Goal: Information Seeking & Learning: Check status

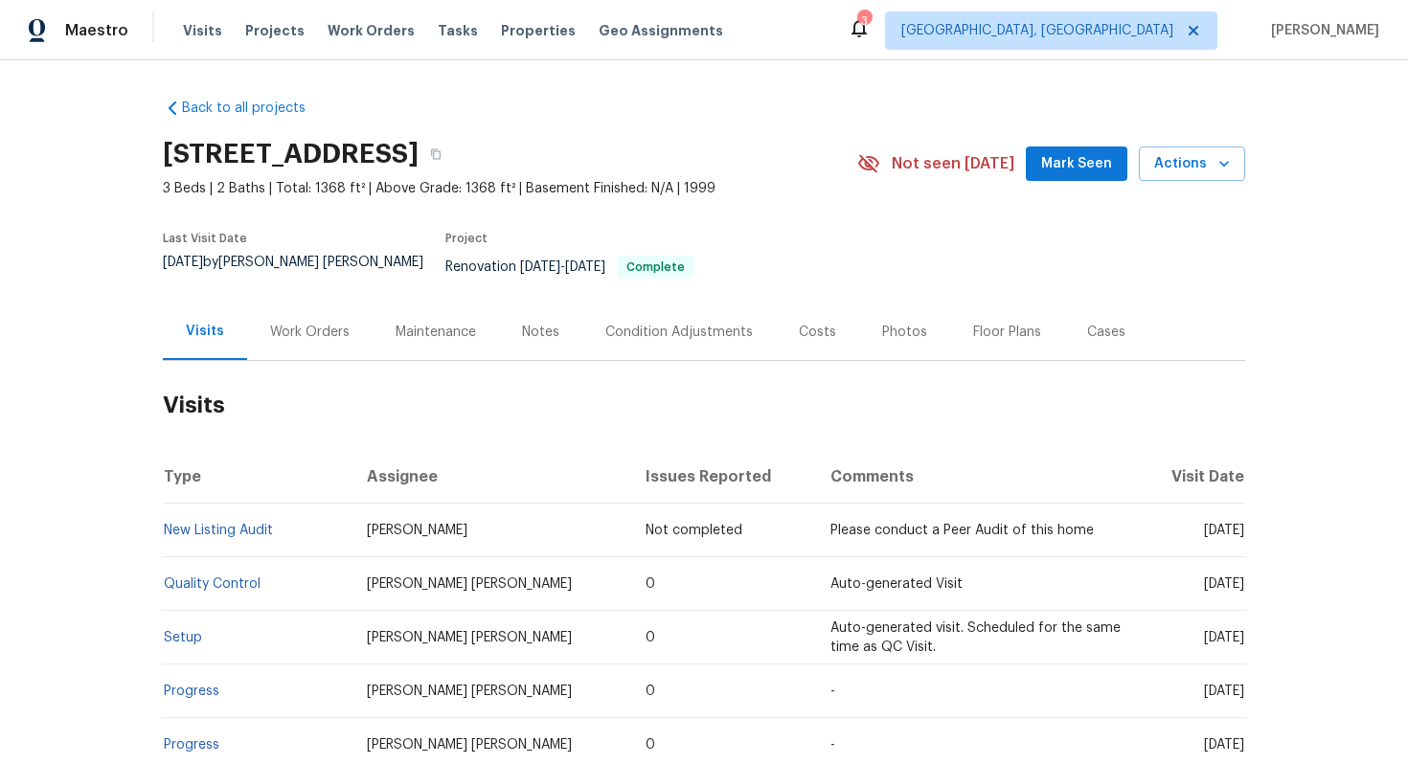
click at [326, 323] on div "Work Orders" at bounding box center [309, 332] width 79 height 19
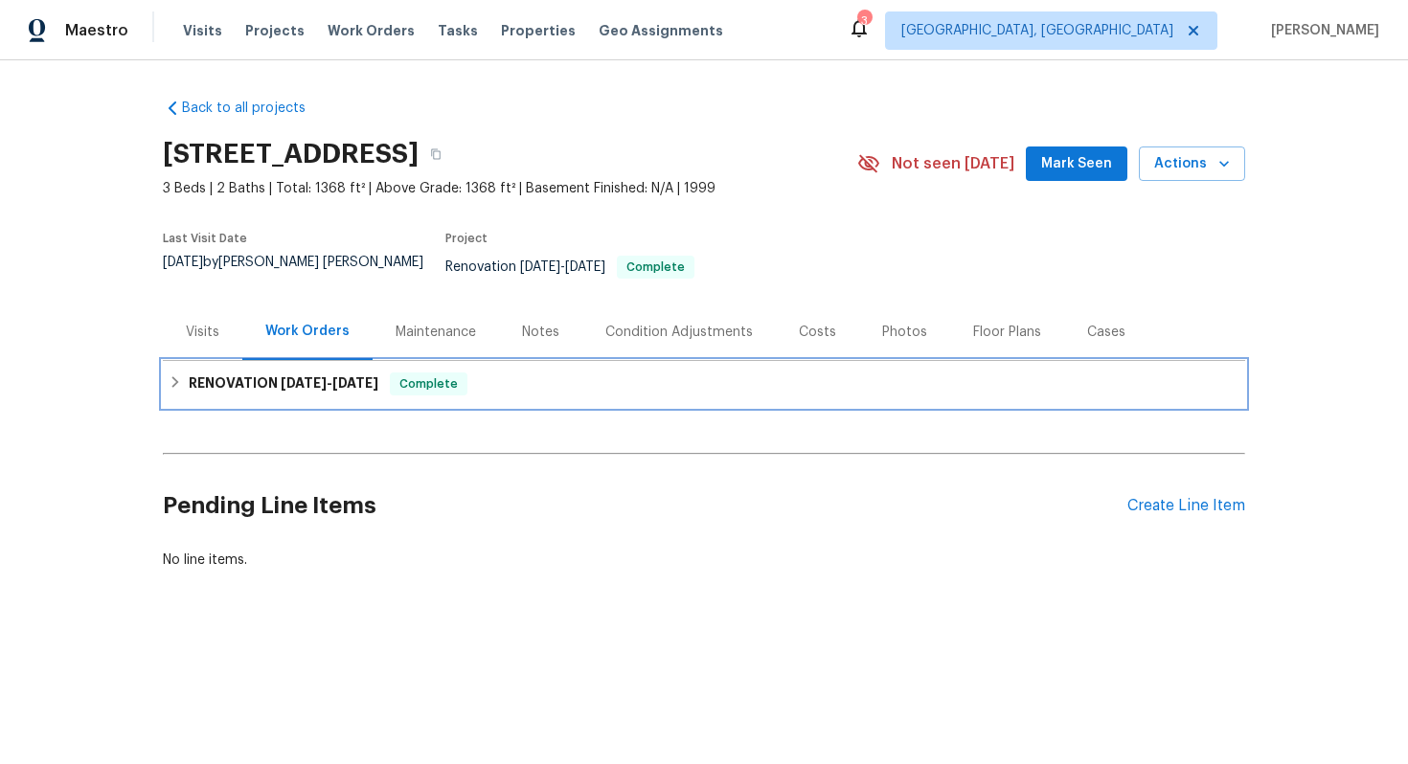
click at [609, 391] on div "RENOVATION [DATE] - [DATE] Complete" at bounding box center [704, 384] width 1082 height 46
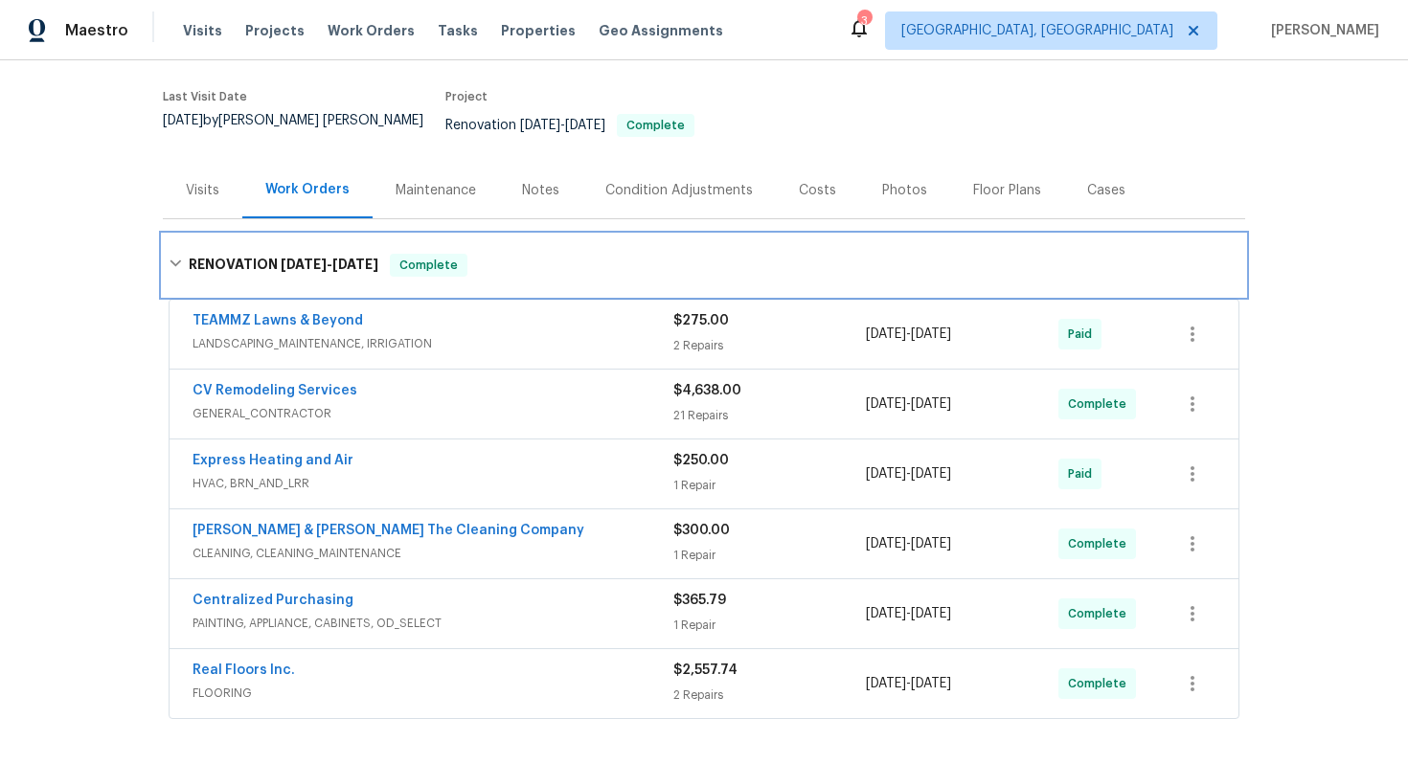
scroll to position [167, 0]
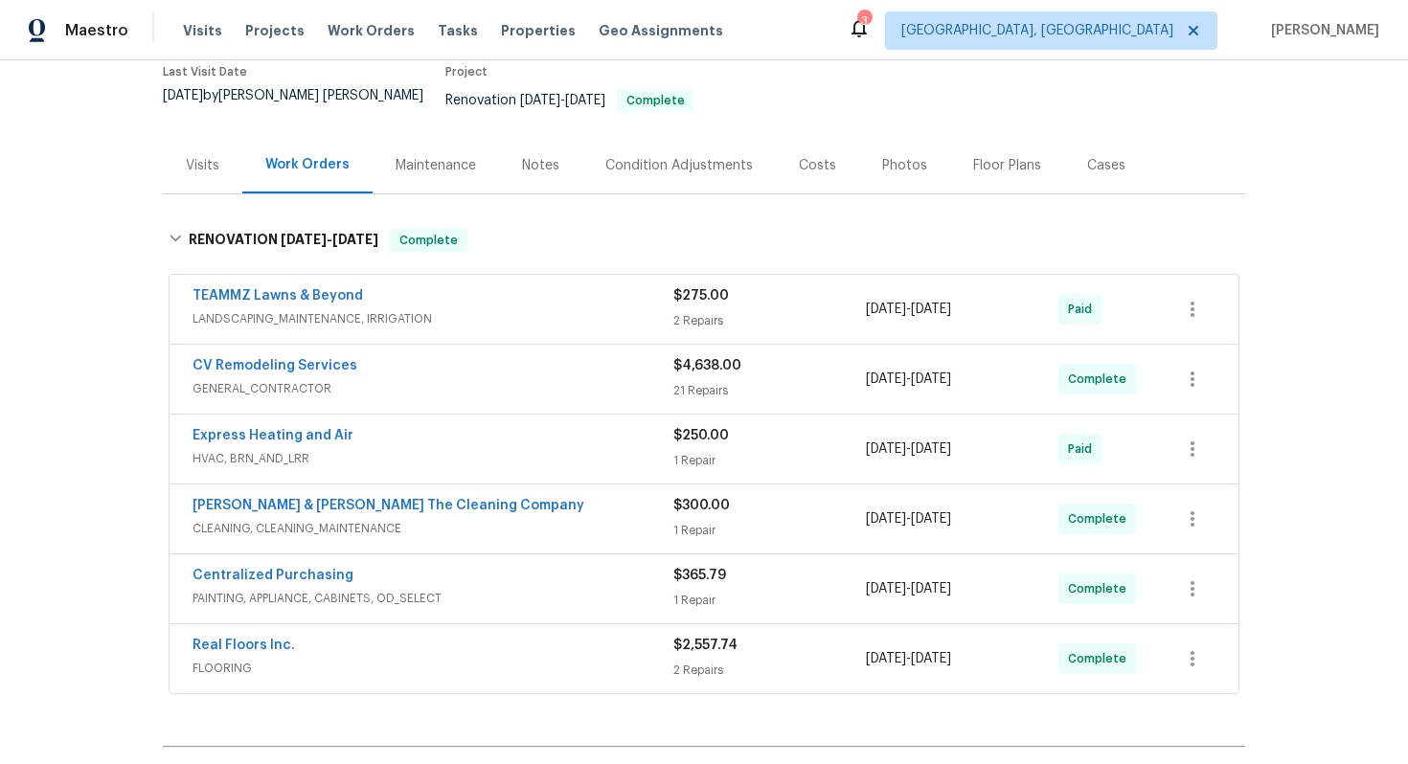
click at [388, 659] on span "FLOORING" at bounding box center [433, 668] width 481 height 19
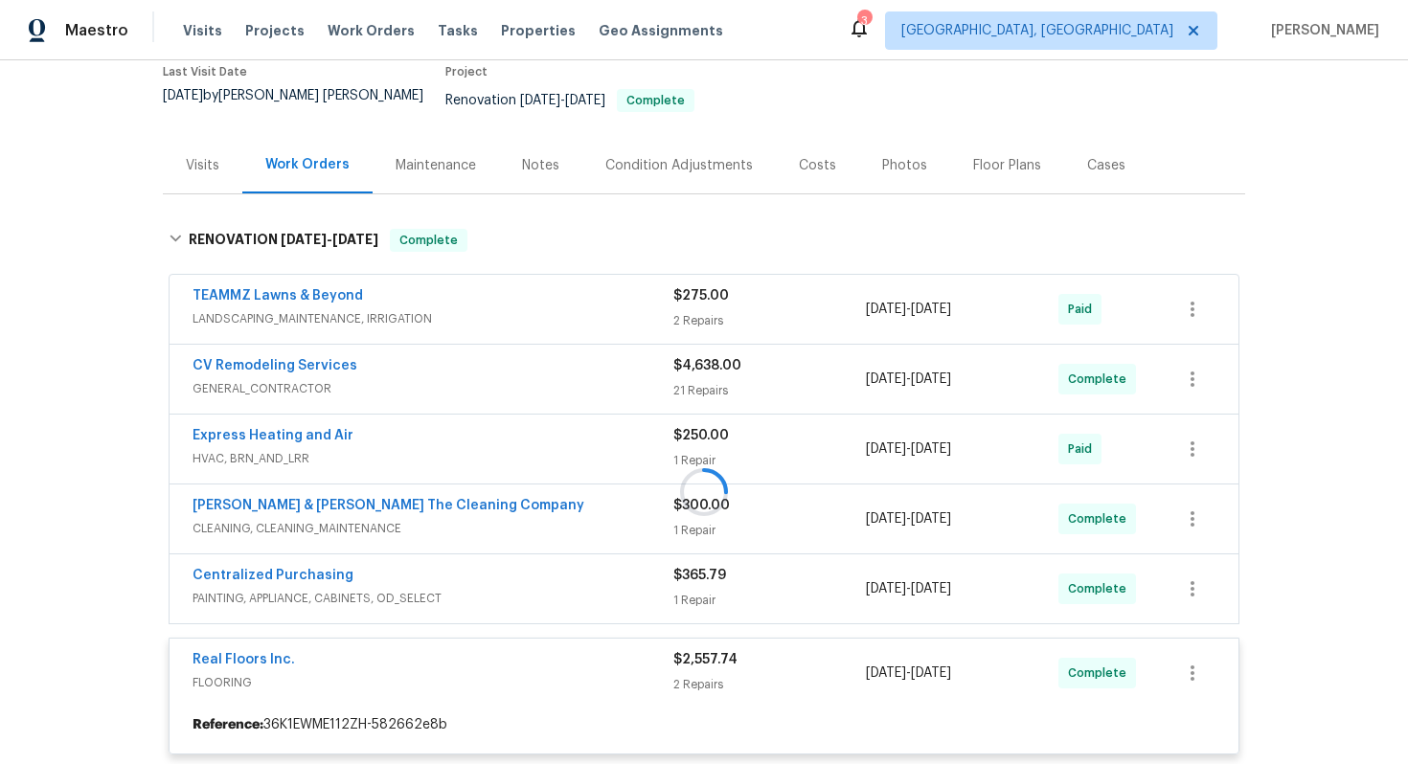
click at [410, 567] on div at bounding box center [704, 492] width 1082 height 564
click at [352, 566] on div "Centralized Purchasing" at bounding box center [433, 577] width 481 height 23
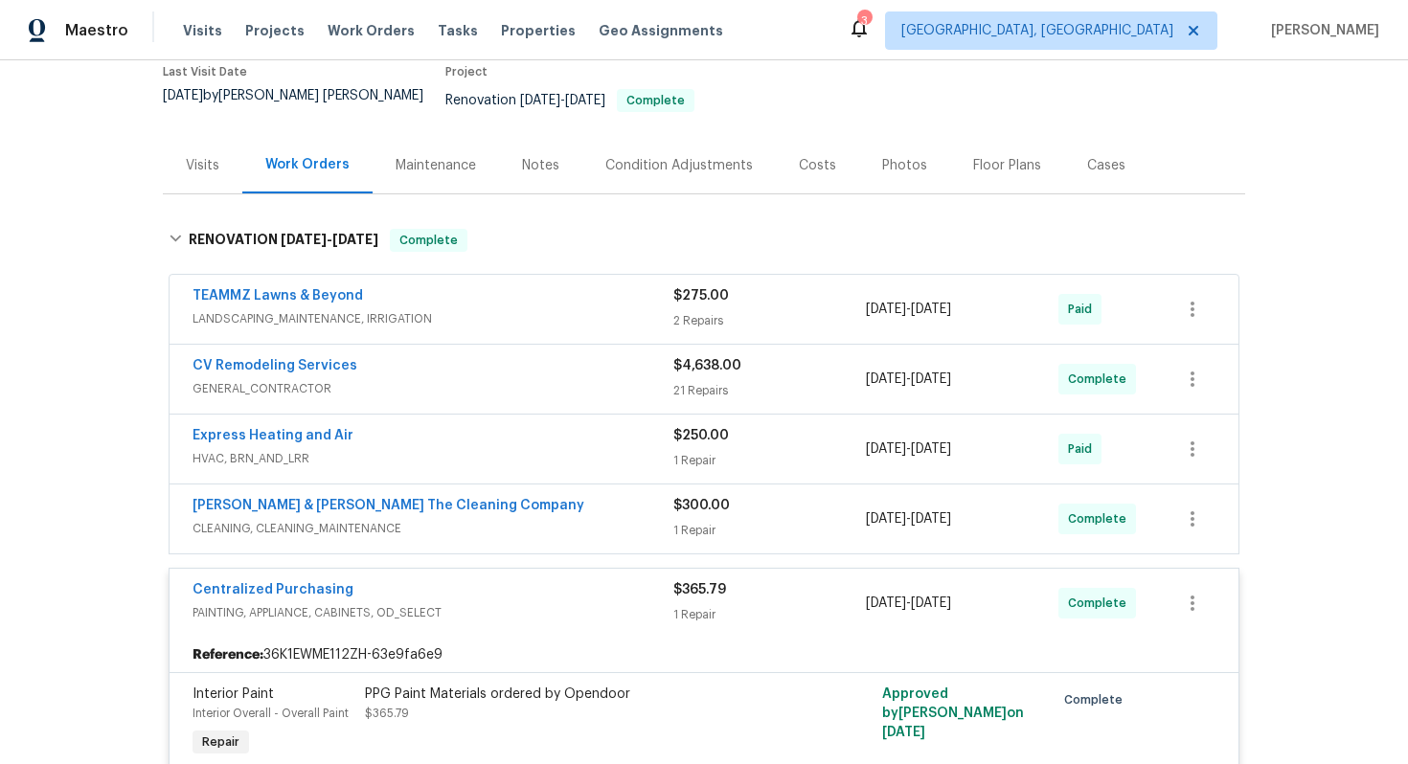
click at [504, 500] on div "Montalvo & Sangalang The Cleaning Company" at bounding box center [433, 507] width 481 height 23
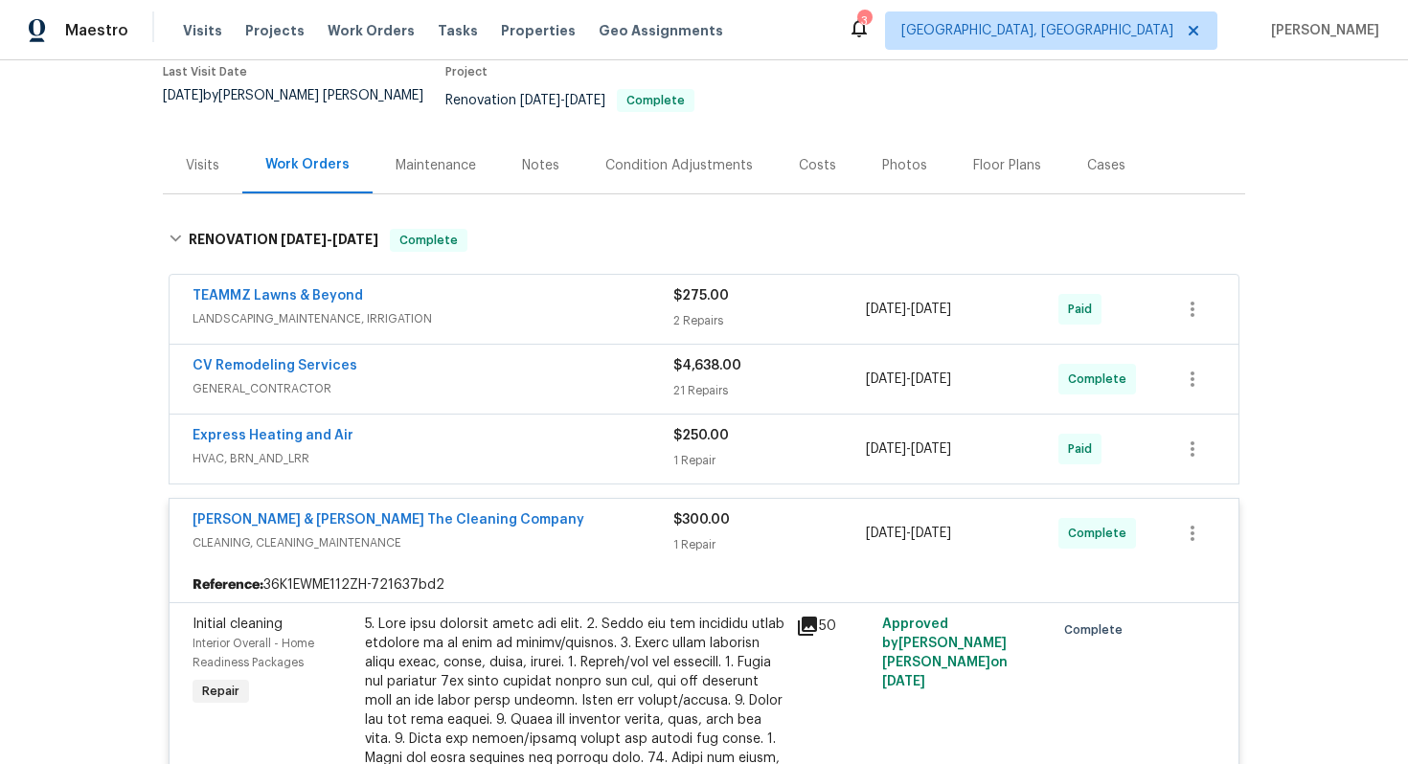
click at [342, 432] on div "Express Heating and Air" at bounding box center [433, 437] width 481 height 23
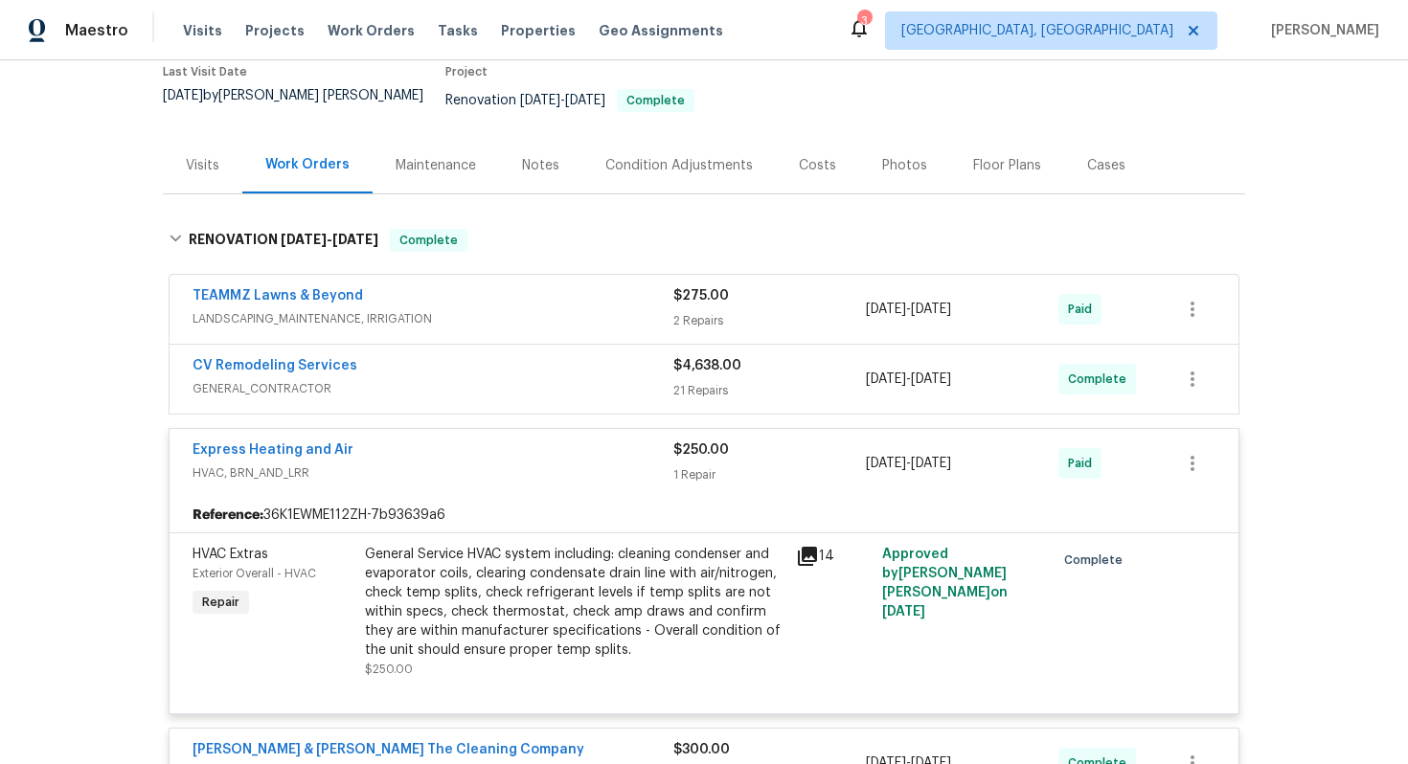
click at [371, 345] on div "CV Remodeling Services GENERAL_CONTRACTOR $4,638.00 21 Repairs 9/3/2025 - 9/6/2…" at bounding box center [704, 379] width 1069 height 69
click at [377, 356] on div "CV Remodeling Services" at bounding box center [433, 367] width 481 height 23
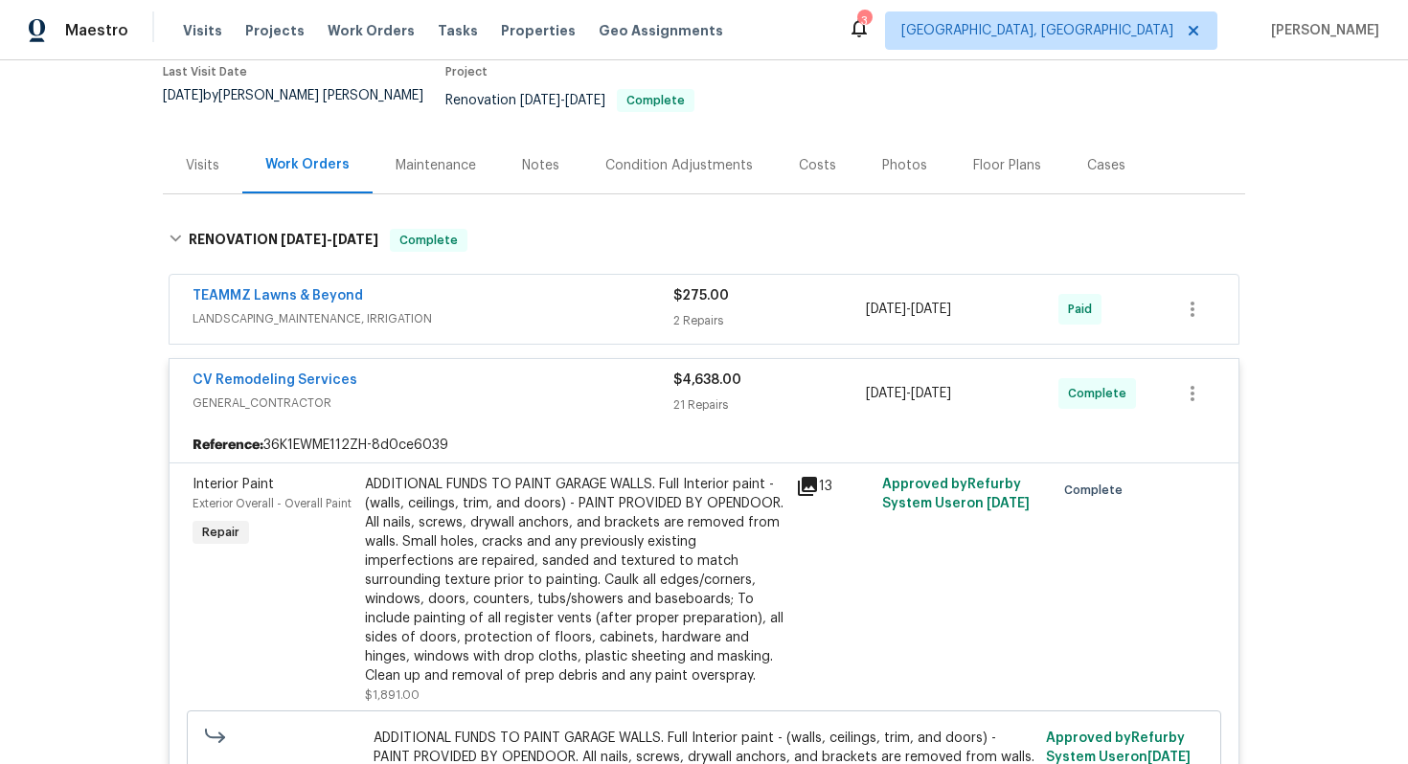
click at [385, 288] on div "TEAMMZ Lawns & Beyond" at bounding box center [433, 297] width 481 height 23
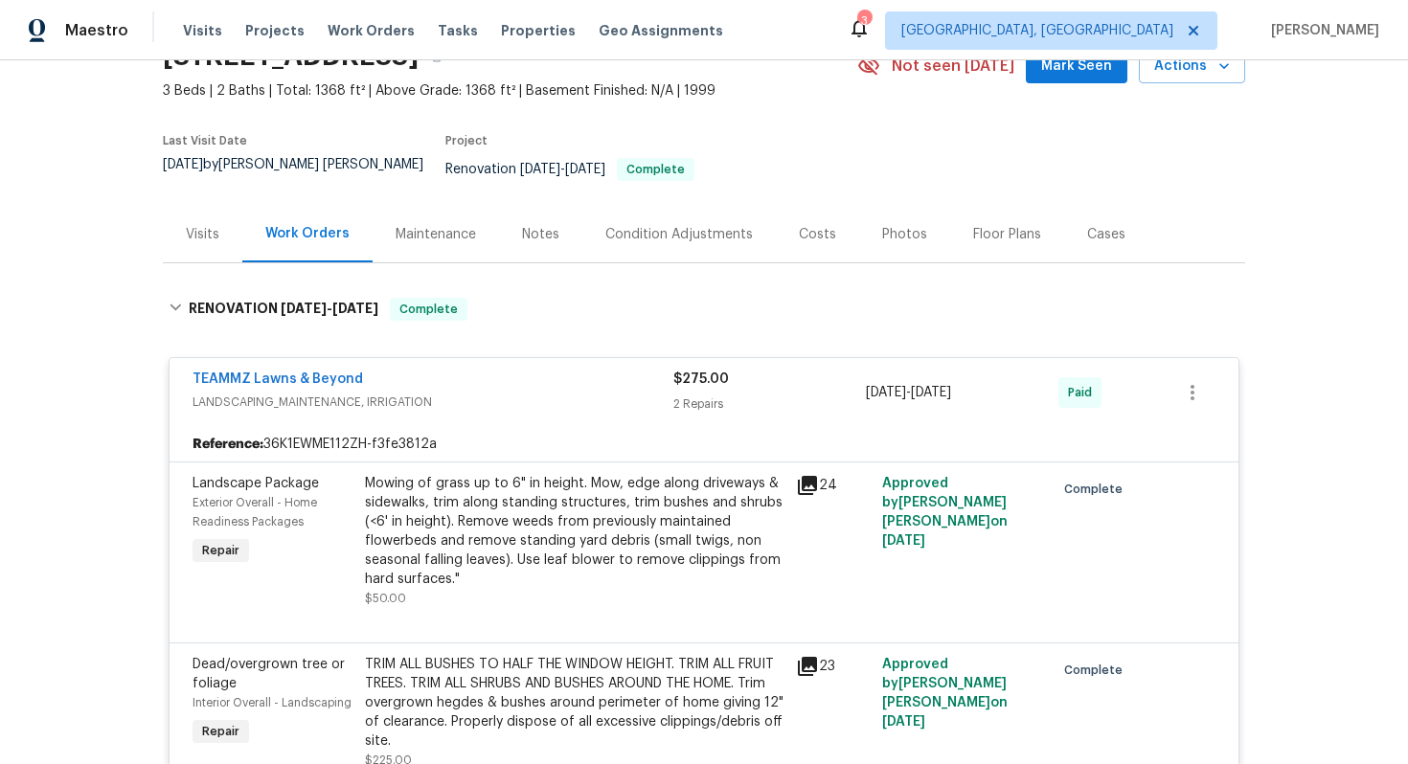
scroll to position [0, 0]
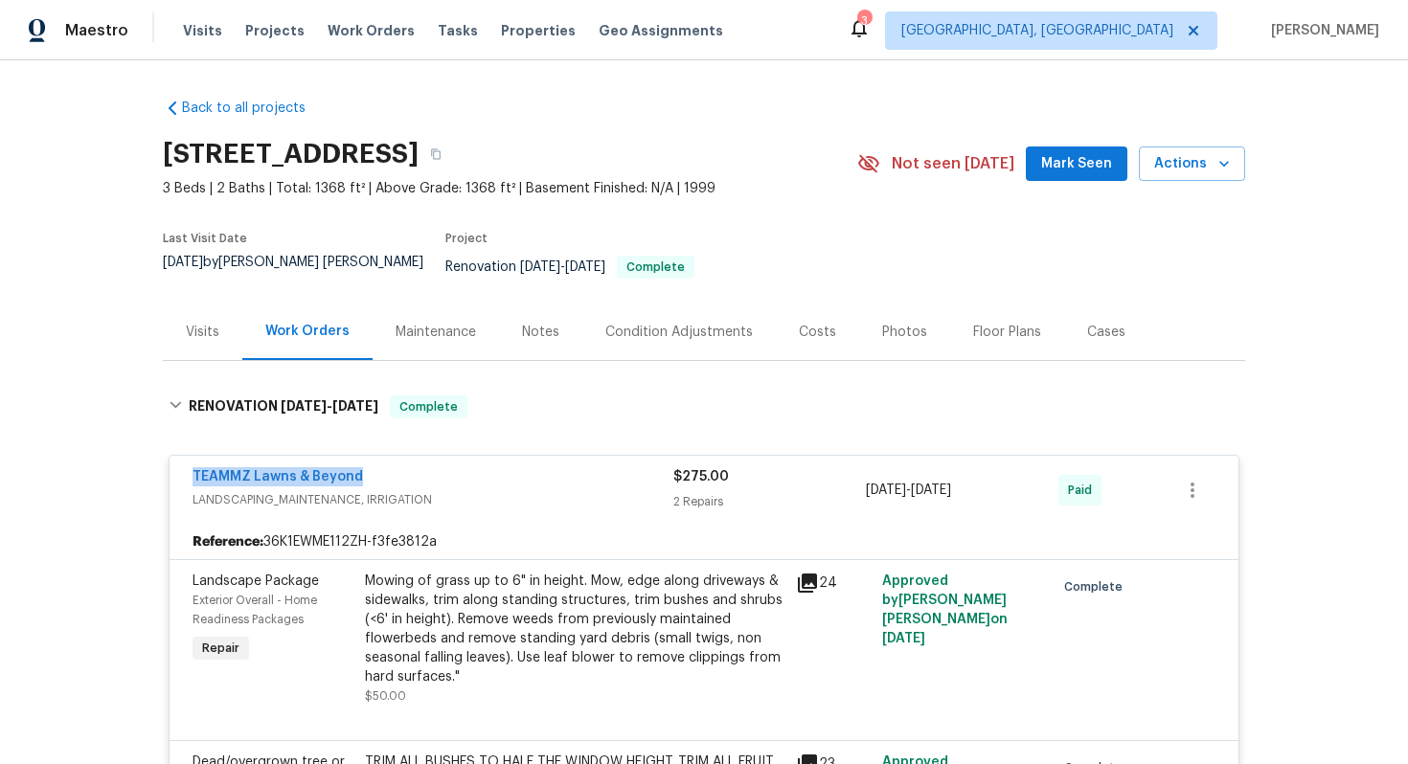
drag, startPoint x: 422, startPoint y: 460, endPoint x: 181, endPoint y: 459, distance: 241.4
click at [181, 459] on div "TEAMMZ Lawns & Beyond LANDSCAPING_MAINTENANCE, IRRIGATION $275.00 2 Repairs 9/3…" at bounding box center [704, 490] width 1069 height 69
copy link "TEAMMZ Lawns & Beyond"
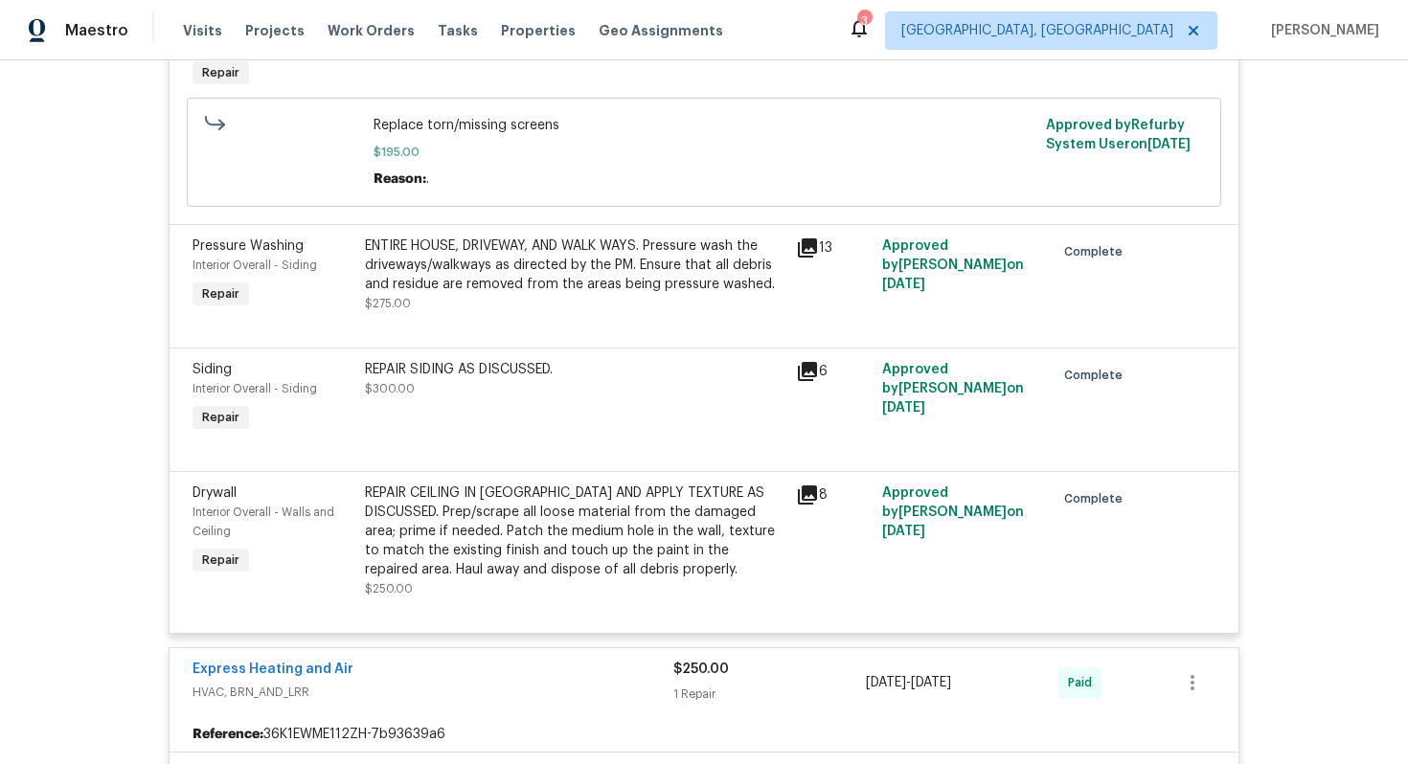
scroll to position [3440, 0]
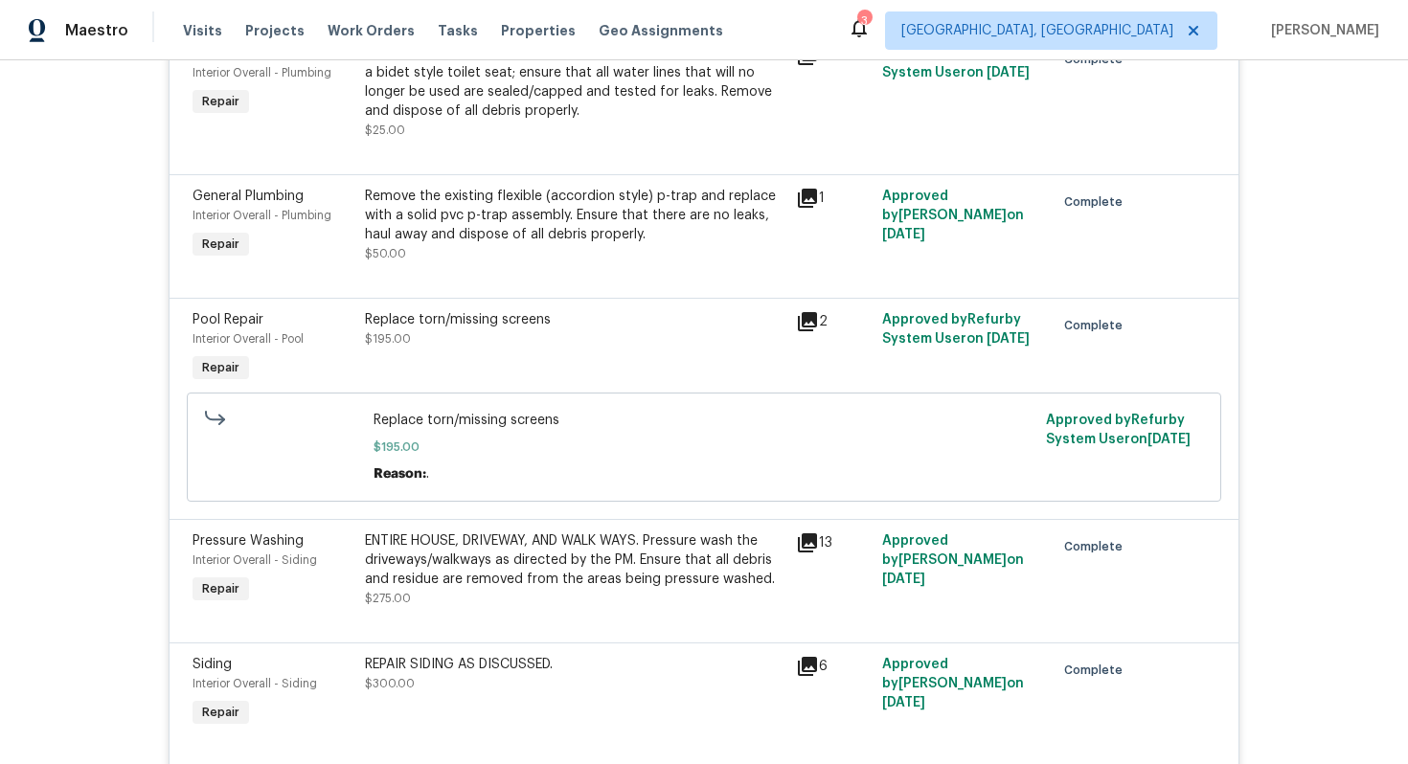
click at [458, 215] on div "Remove the existing flexible (accordion style) p-trap and replace with a solid …" at bounding box center [575, 215] width 420 height 57
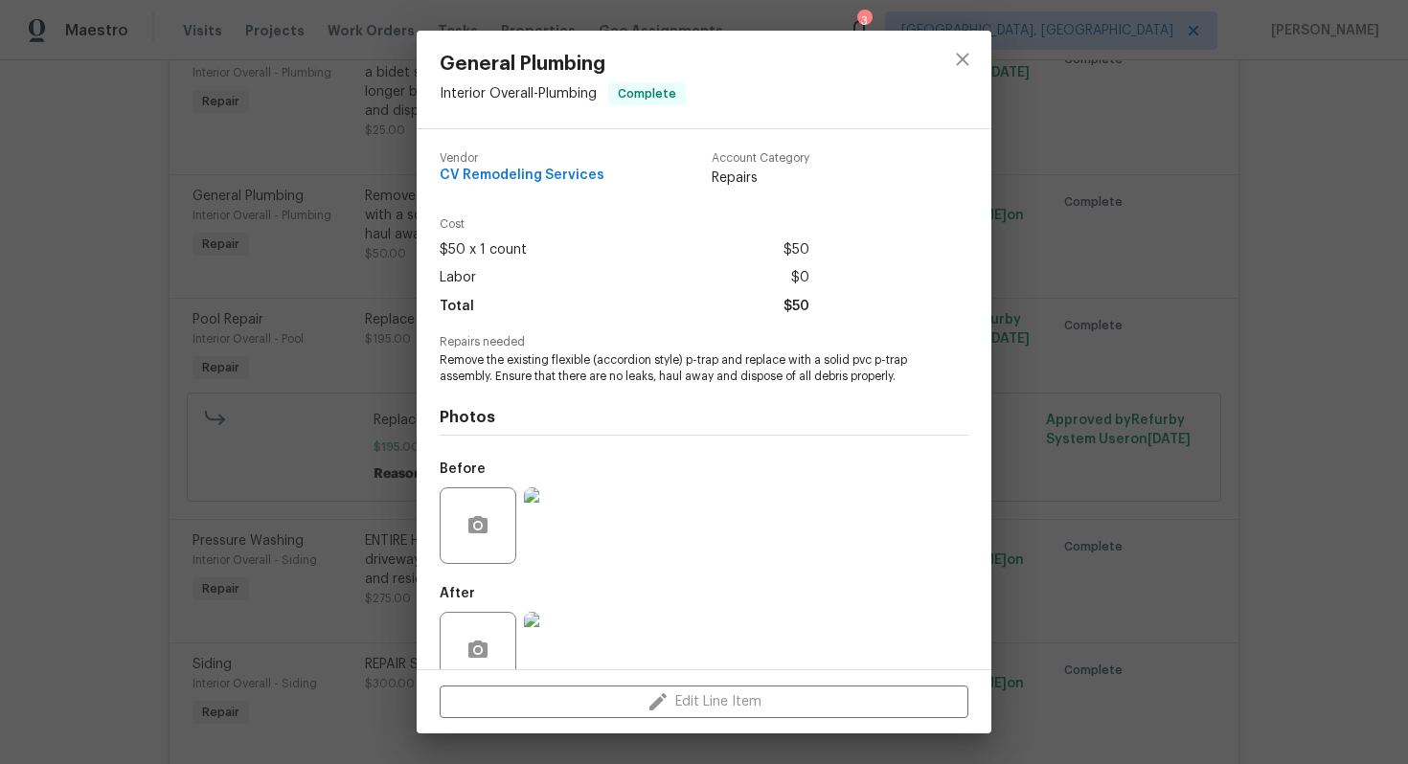
scroll to position [38, 0]
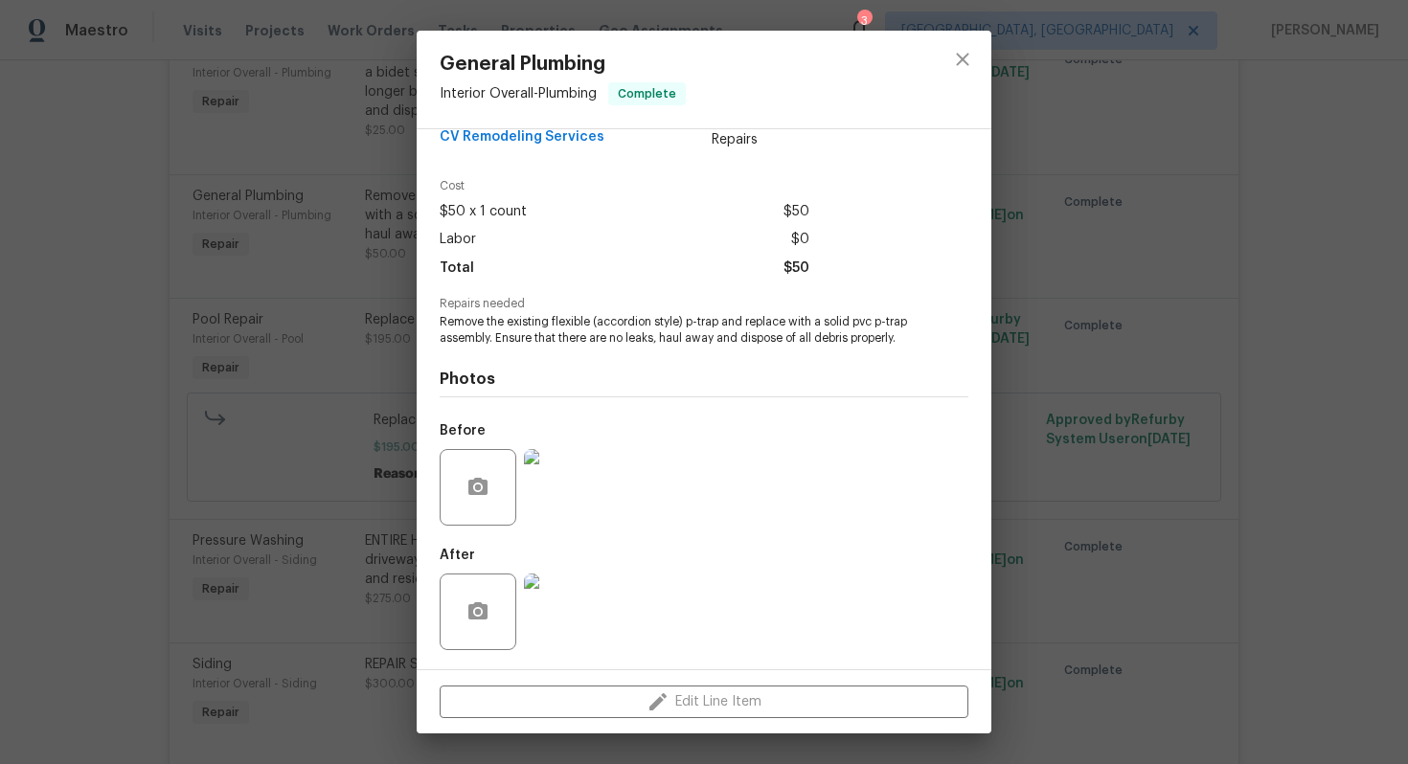
click at [556, 607] on img at bounding box center [562, 612] width 77 height 77
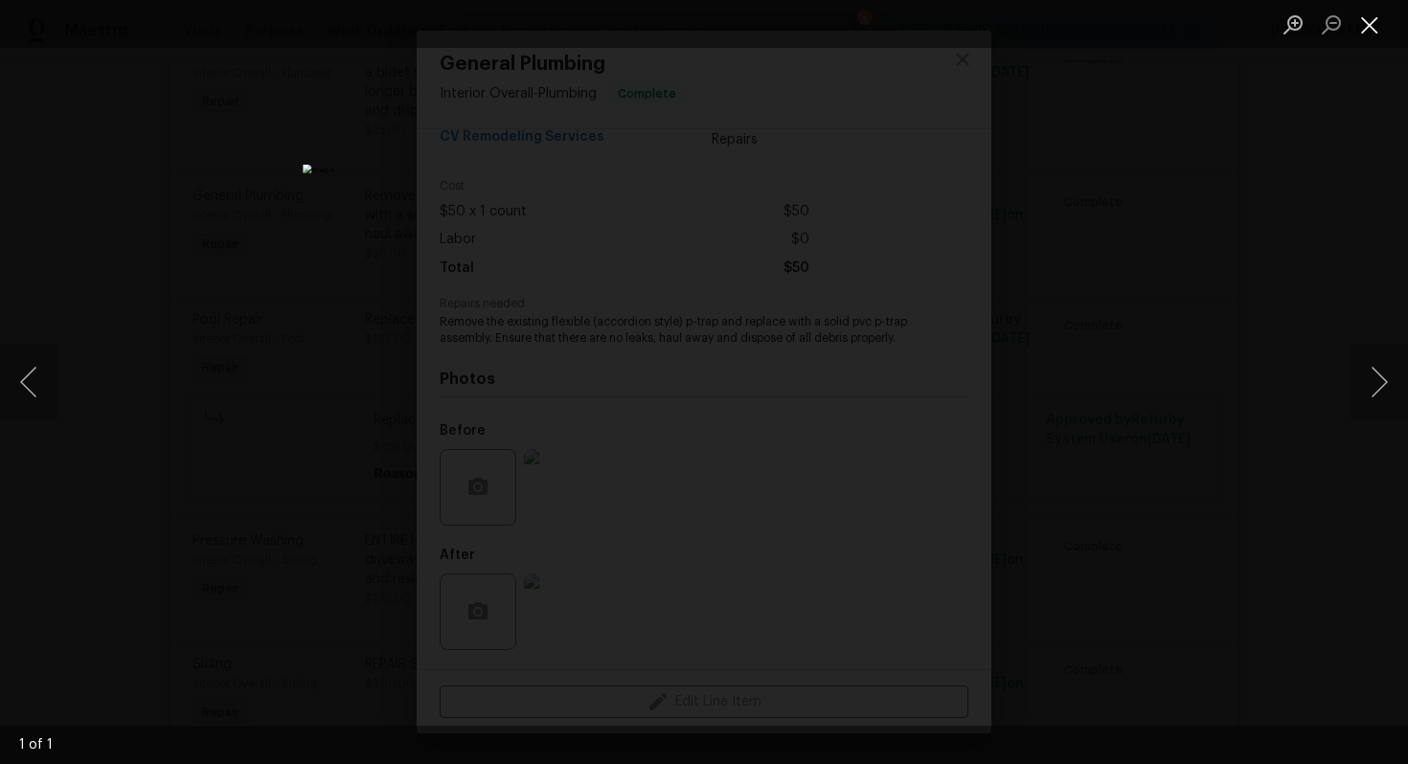
click at [1372, 35] on button "Close lightbox" at bounding box center [1369, 25] width 38 height 34
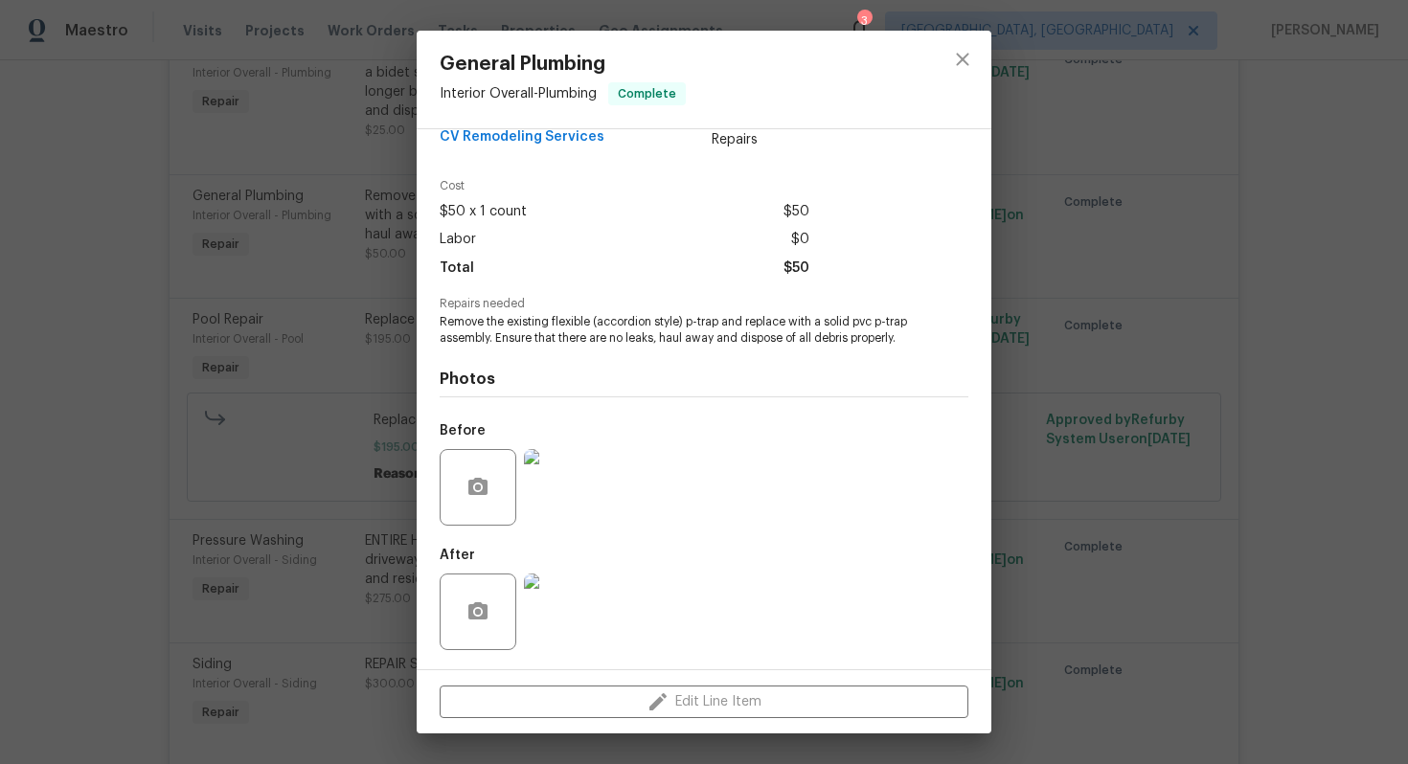
click at [1220, 221] on div "General Plumbing Interior Overall - Plumbing Complete Vendor CV Remodeling Serv…" at bounding box center [704, 382] width 1408 height 764
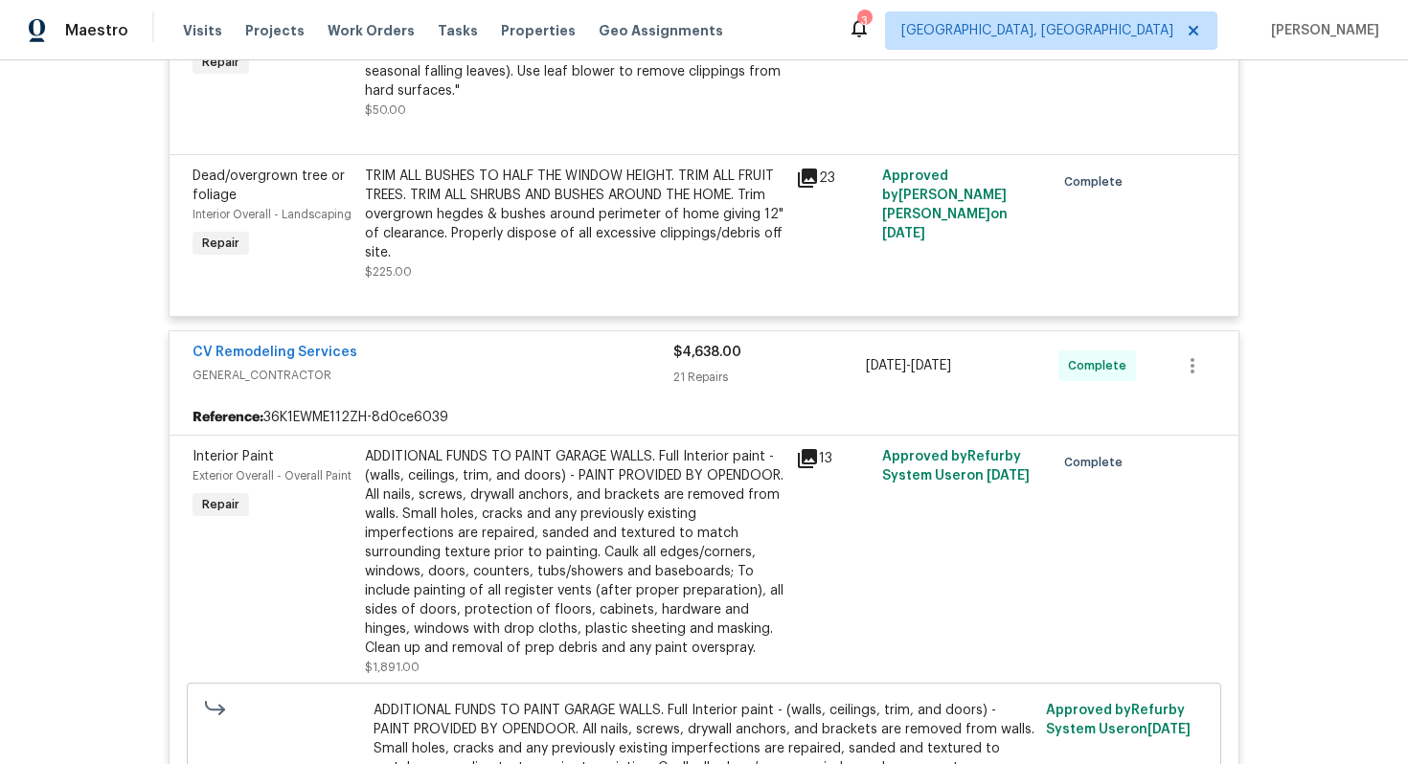
scroll to position [0, 0]
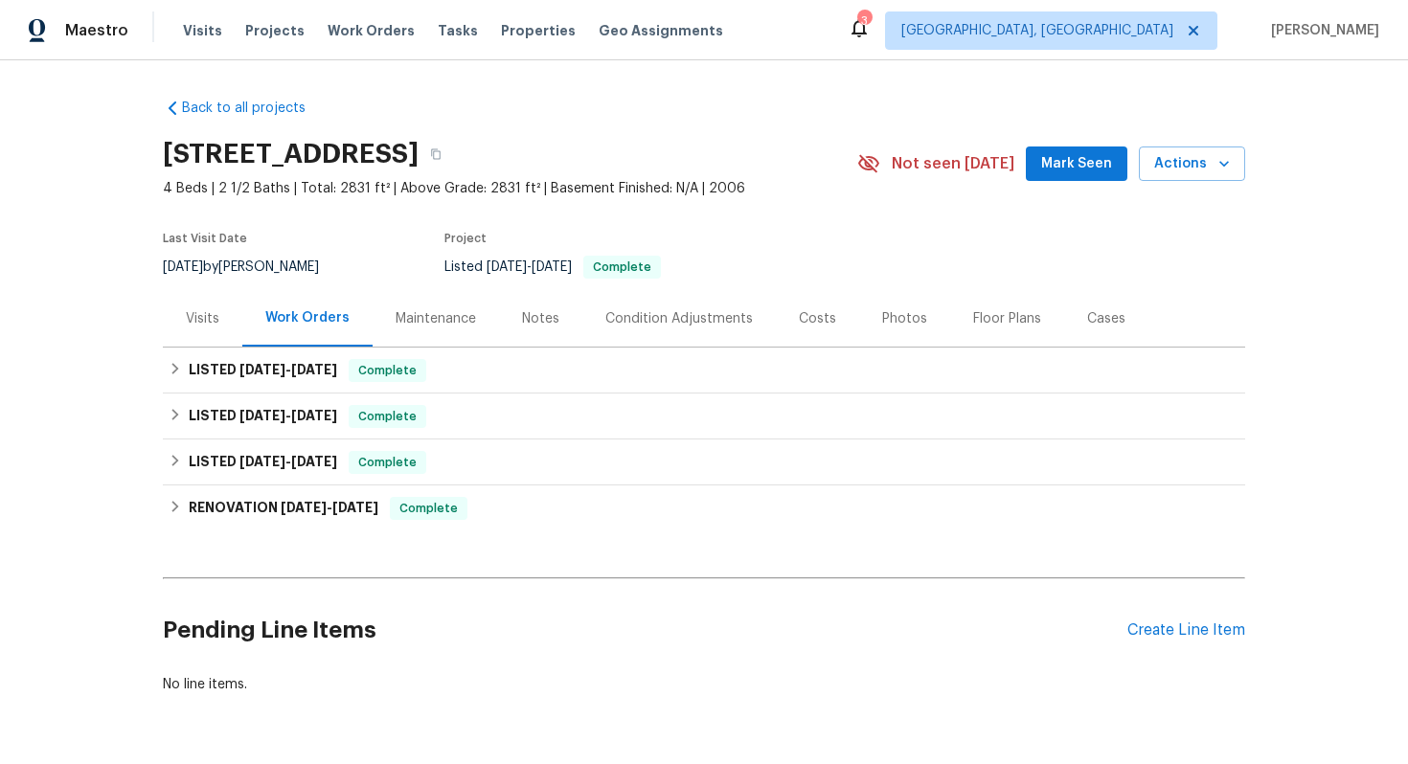
click at [216, 328] on div "Visits" at bounding box center [202, 318] width 79 height 57
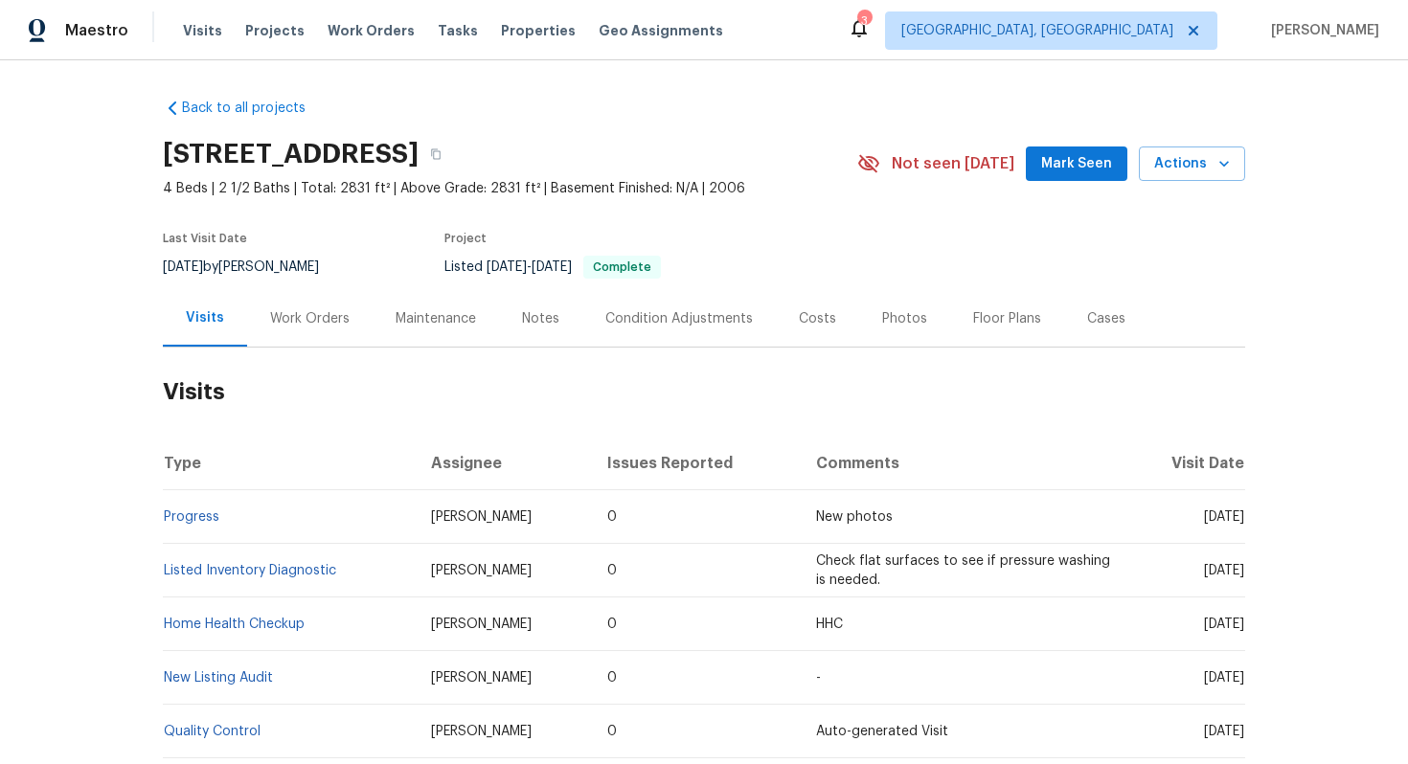
click at [336, 317] on div "Work Orders" at bounding box center [309, 318] width 79 height 19
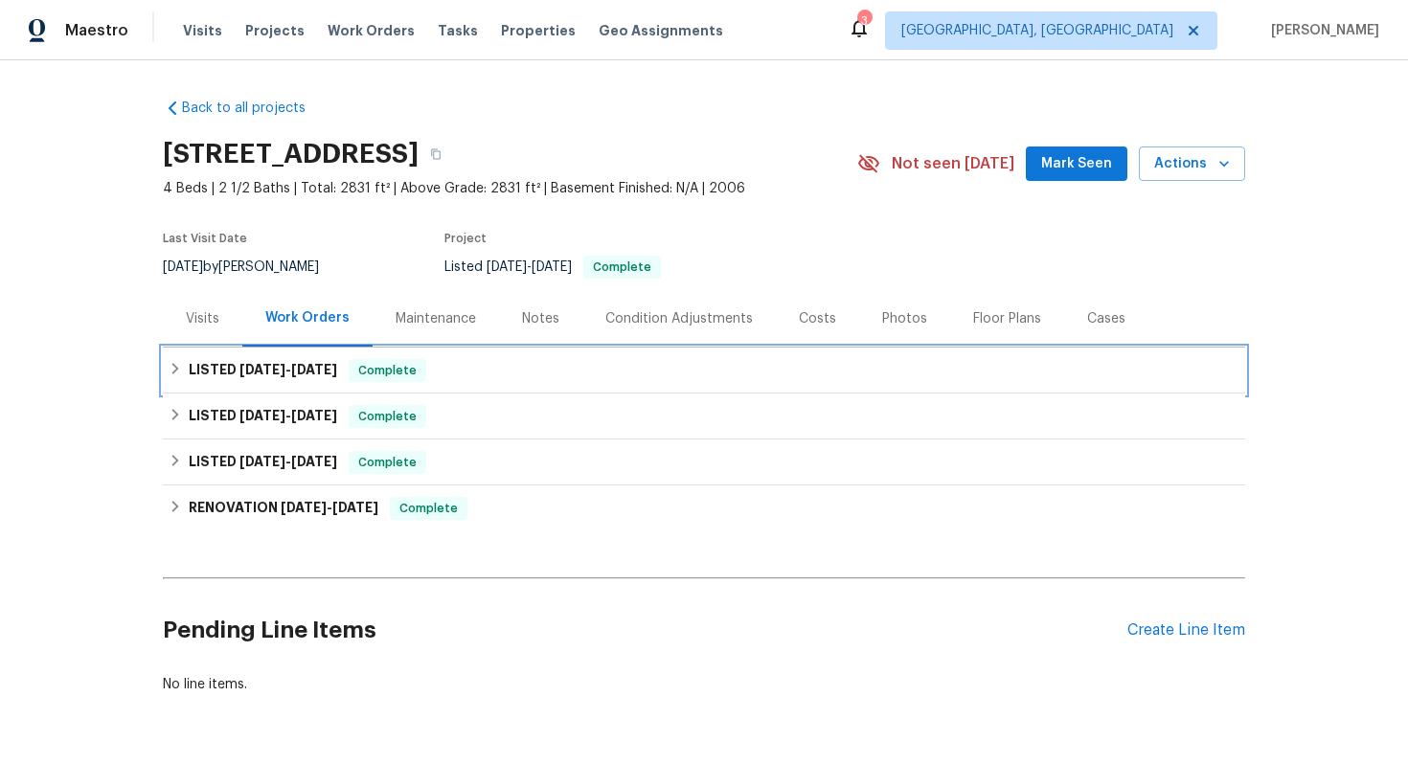
click at [454, 389] on div "LISTED 9/4/25 - 9/12/25 Complete" at bounding box center [704, 371] width 1082 height 46
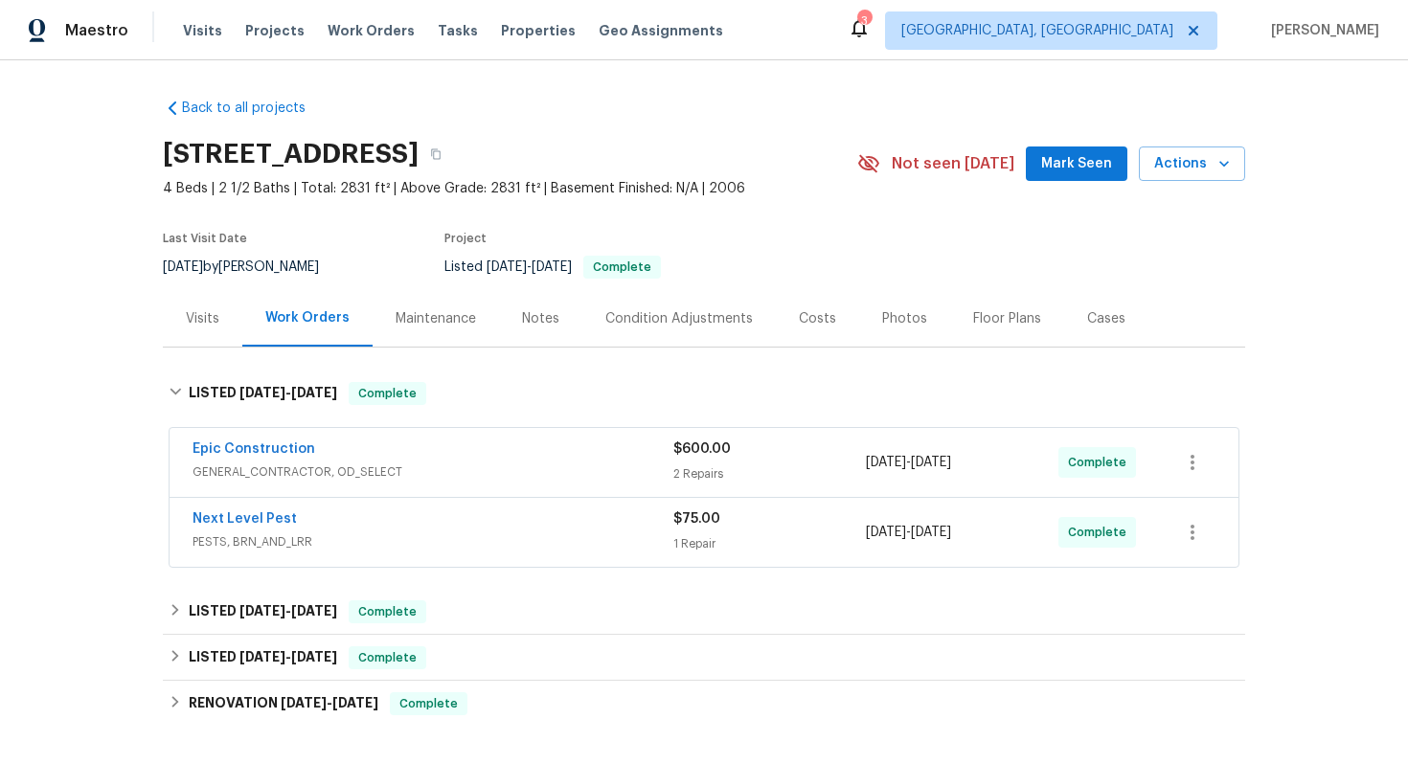
click at [459, 449] on div "Epic Construction" at bounding box center [433, 451] width 481 height 23
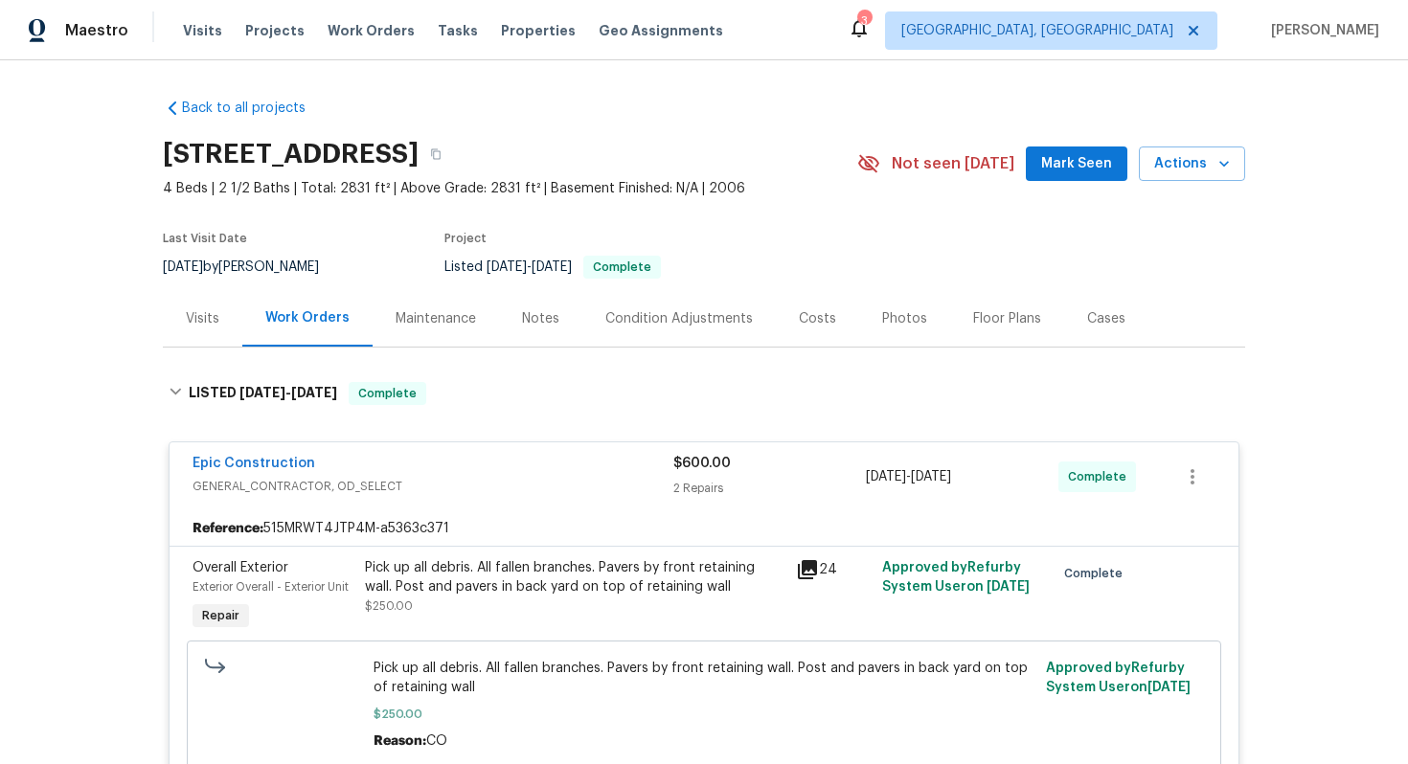
click at [459, 449] on div "Epic Construction GENERAL_CONTRACTOR, OD_SELECT $600.00 2 Repairs 9/4/2025 - 9/…" at bounding box center [704, 476] width 1069 height 69
click at [423, 456] on div "Epic Construction" at bounding box center [433, 465] width 481 height 23
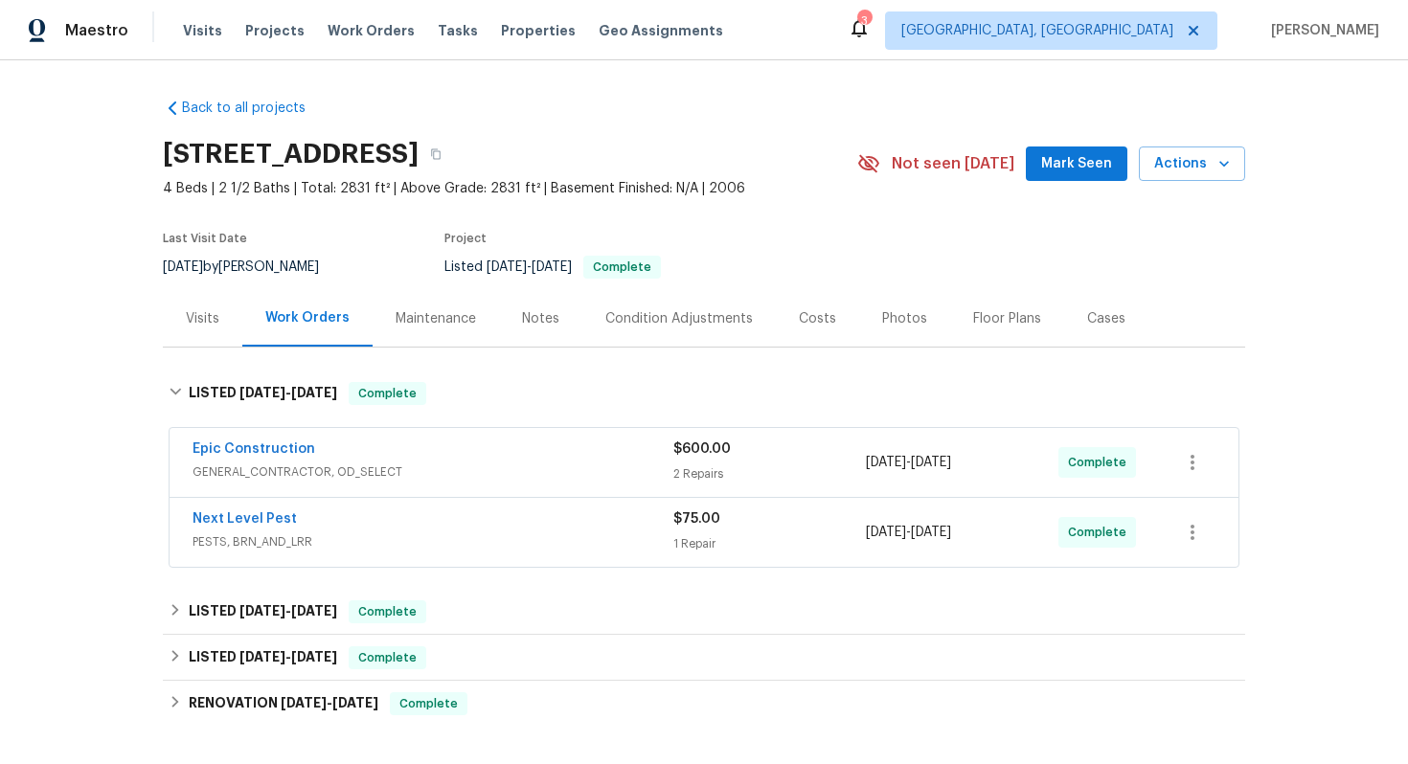
click at [447, 514] on div "Next Level Pest" at bounding box center [433, 521] width 481 height 23
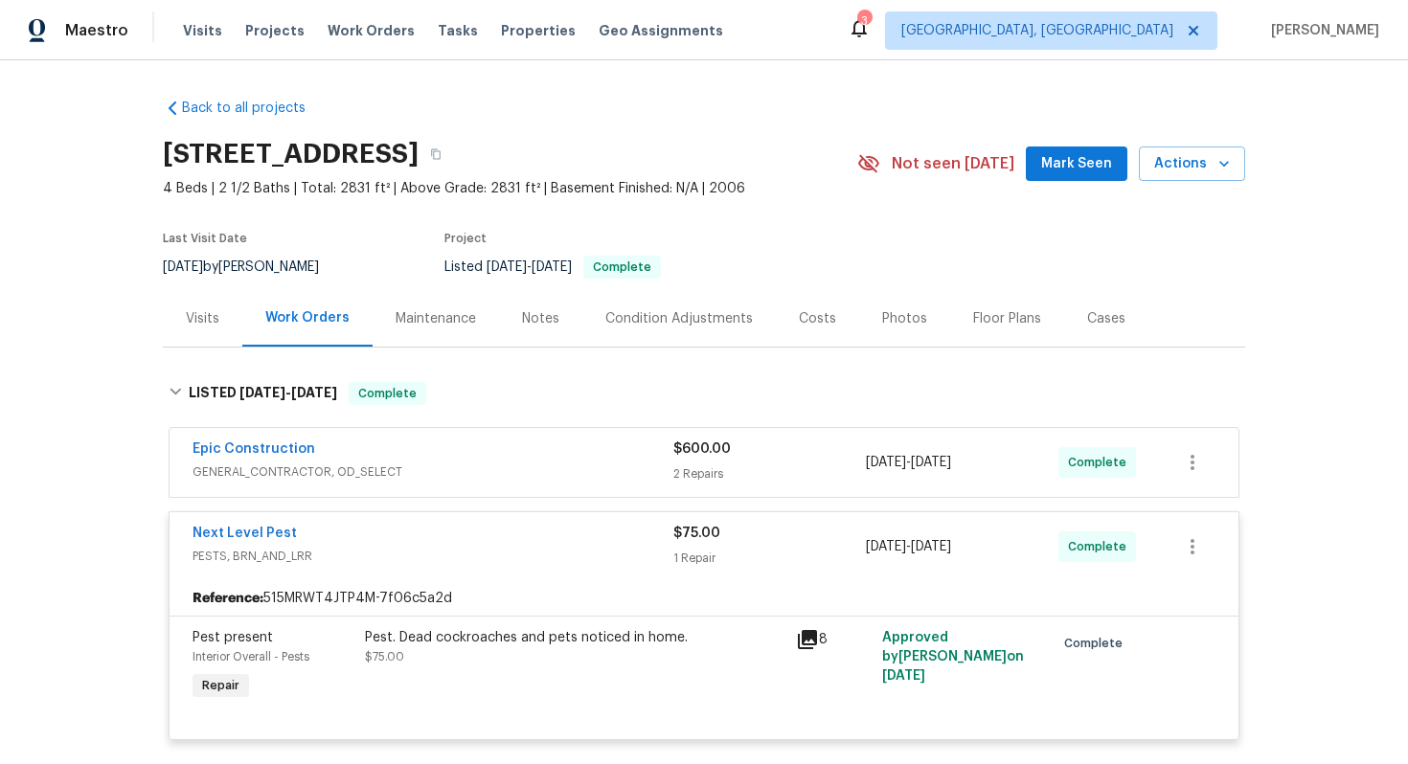
click at [447, 514] on div "Next Level Pest PESTS, BRN_AND_LRR $75.00 1 Repair 9/5/2025 - 9/8/2025 Complete" at bounding box center [704, 546] width 1069 height 69
click at [223, 322] on div "Visits" at bounding box center [202, 318] width 79 height 57
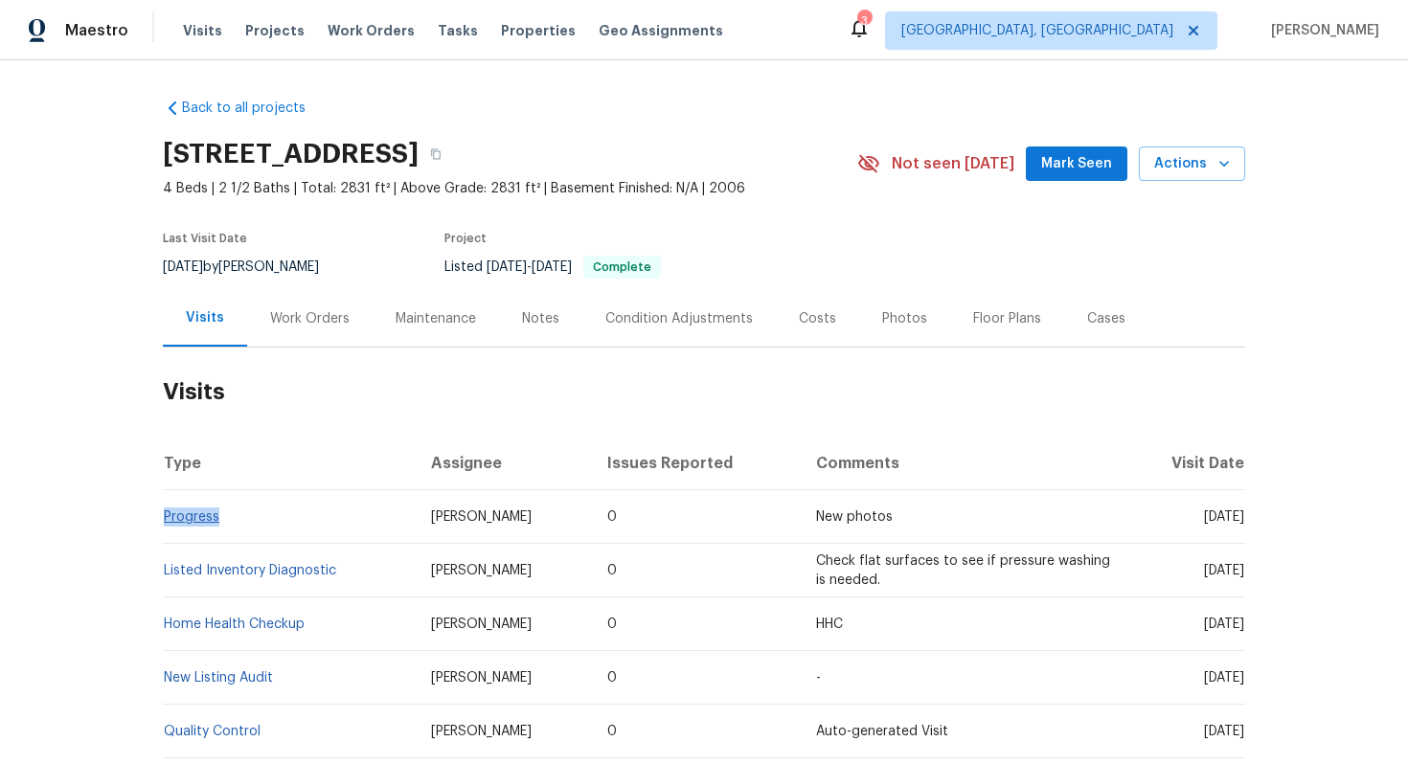
copy link "Progress"
drag, startPoint x: 261, startPoint y: 521, endPoint x: 166, endPoint y: 516, distance: 94.9
click at [166, 516] on td "Progress" at bounding box center [289, 517] width 253 height 54
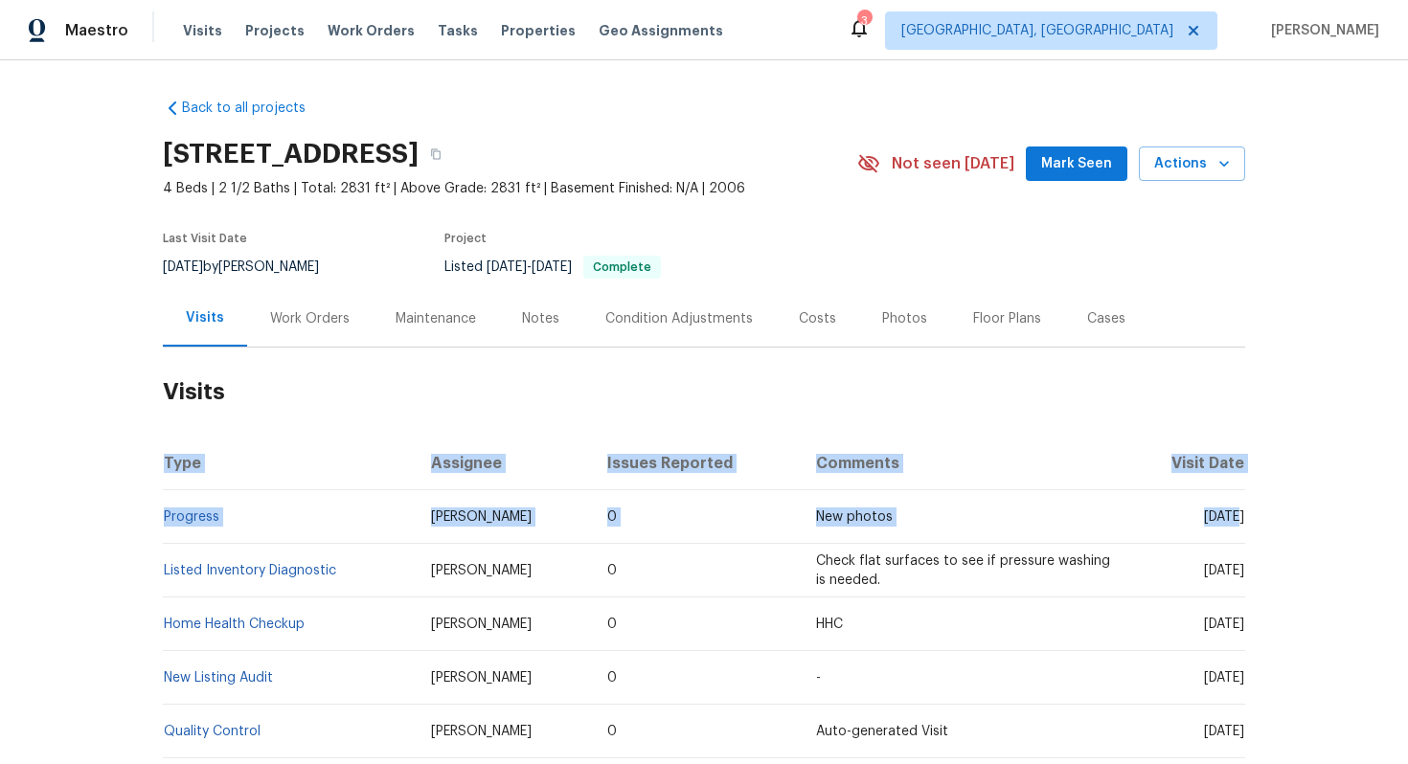
drag, startPoint x: 1168, startPoint y: 519, endPoint x: 1268, endPoint y: 519, distance: 100.6
click at [1268, 519] on div "Back to all projects 100 Horizon Cir, Azle, TX 76020 4 Beds | 2 1/2 Baths | Tot…" at bounding box center [704, 412] width 1408 height 704
click at [1264, 520] on div "Back to all projects 100 Horizon Cir, Azle, TX 76020 4 Beds | 2 1/2 Baths | Tot…" at bounding box center [704, 412] width 1408 height 704
drag, startPoint x: 1171, startPoint y: 518, endPoint x: 1261, endPoint y: 516, distance: 90.1
click at [1261, 517] on div "Back to all projects 100 Horizon Cir, Azle, TX 76020 4 Beds | 2 1/2 Baths | Tot…" at bounding box center [704, 412] width 1408 height 704
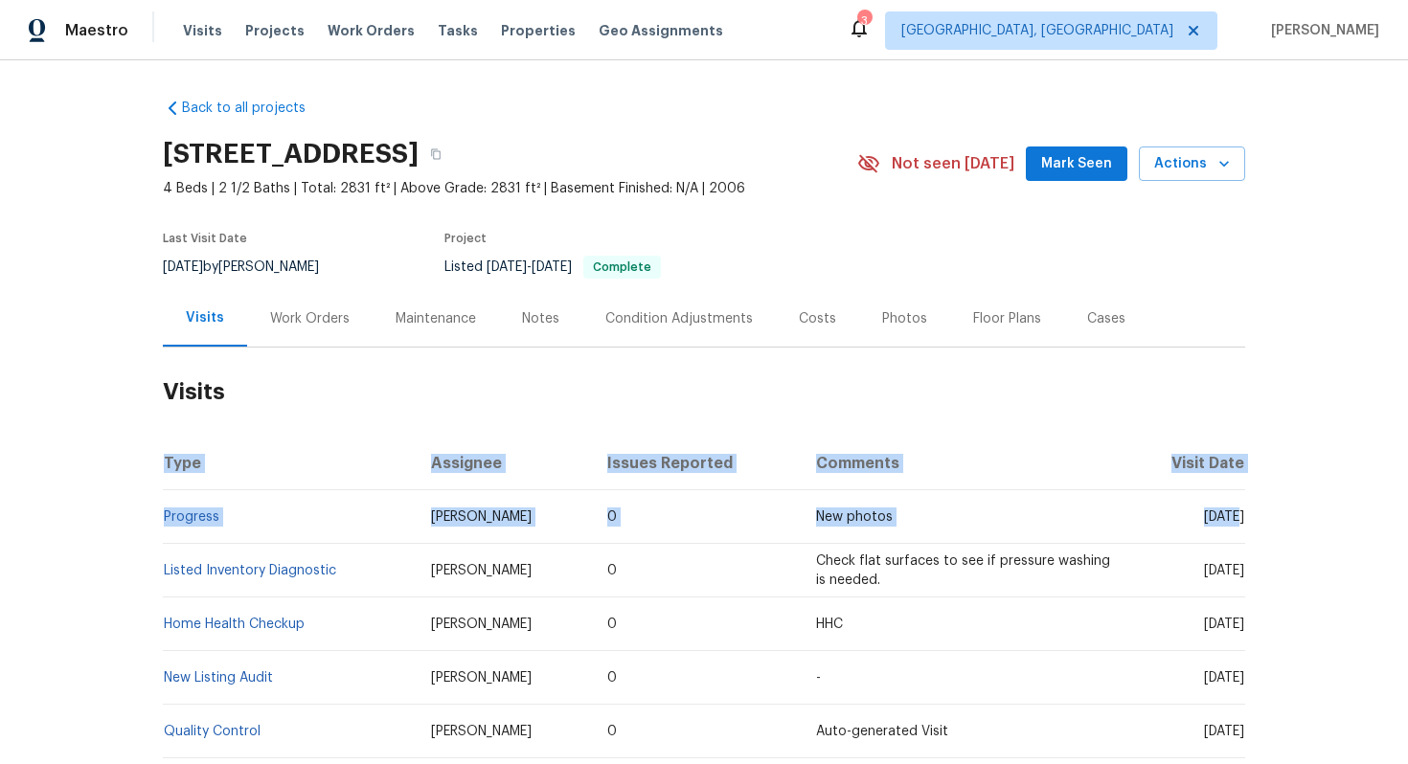
click at [1243, 512] on span "Mon, Sep 15 2025" at bounding box center [1224, 516] width 40 height 13
drag, startPoint x: 1173, startPoint y: 513, endPoint x: 1267, endPoint y: 511, distance: 93.9
click at [1268, 511] on div "Back to all projects 100 Horizon Cir, Azle, TX 76020 4 Beds | 2 1/2 Baths | Tot…" at bounding box center [704, 412] width 1408 height 704
click at [1267, 511] on div "Back to all projects 100 Horizon Cir, Azle, TX 76020 4 Beds | 2 1/2 Baths | Tot…" at bounding box center [704, 412] width 1408 height 704
drag, startPoint x: 1243, startPoint y: 517, endPoint x: 1172, endPoint y: 512, distance: 71.0
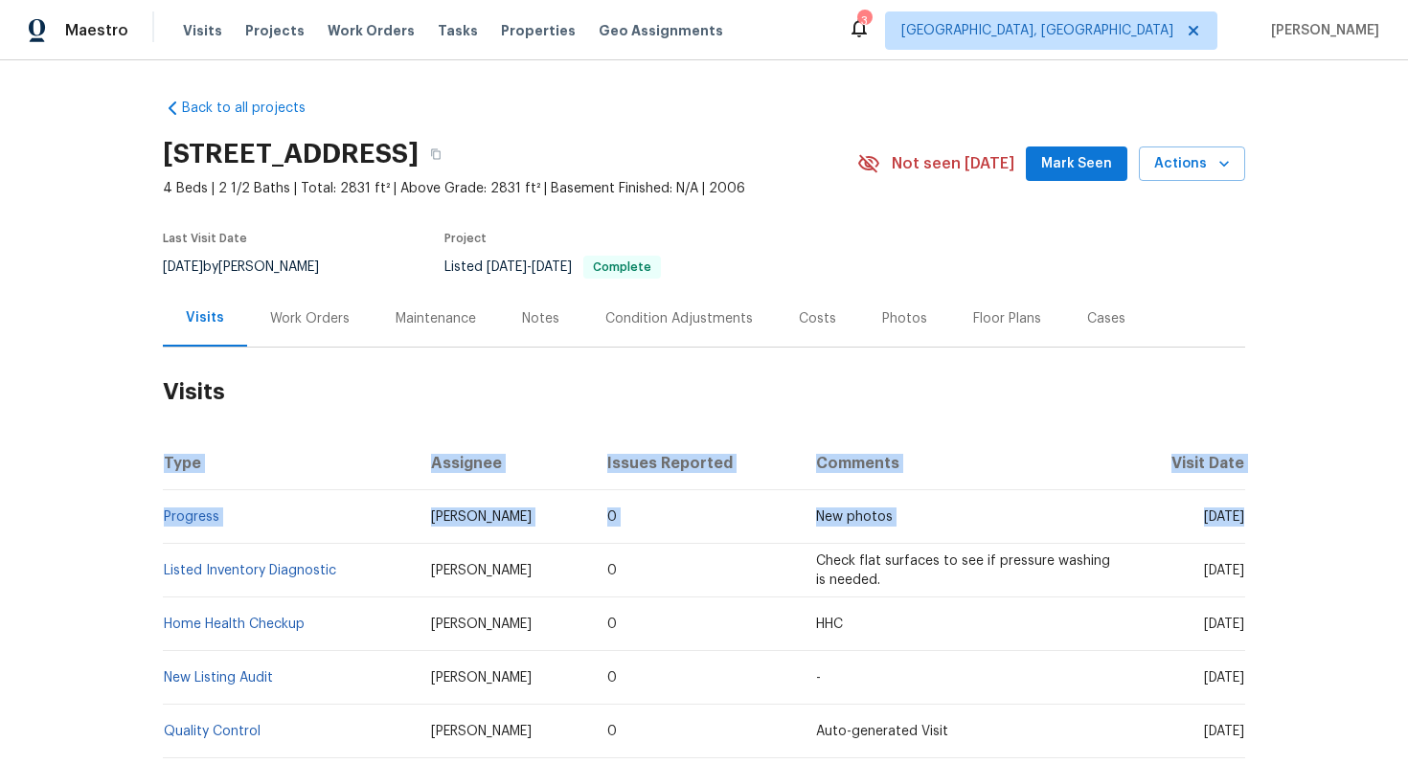
click at [1204, 512] on span "Mon, Sep 15 2025" at bounding box center [1224, 516] width 40 height 13
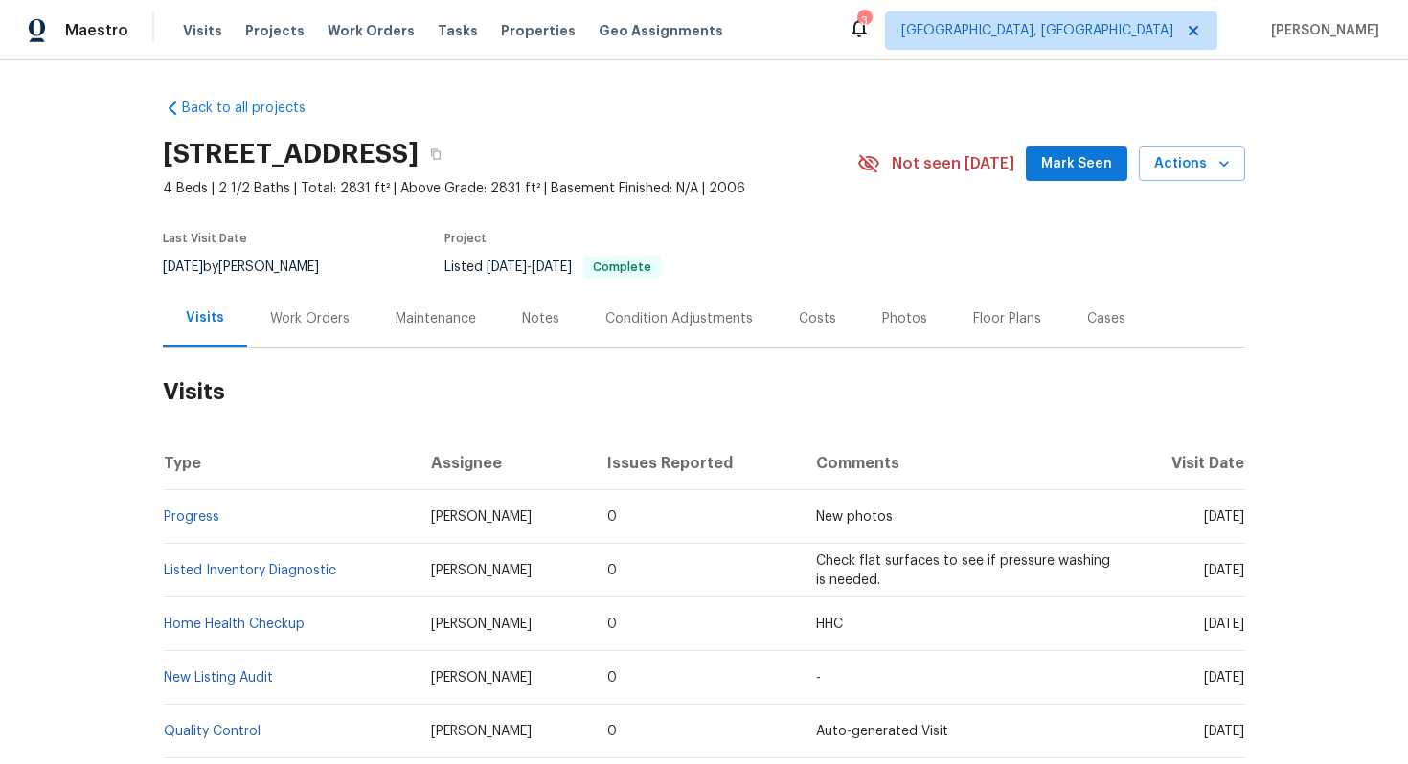
click at [1244, 532] on td "Mon, Sep 15 2025" at bounding box center [1185, 517] width 120 height 54
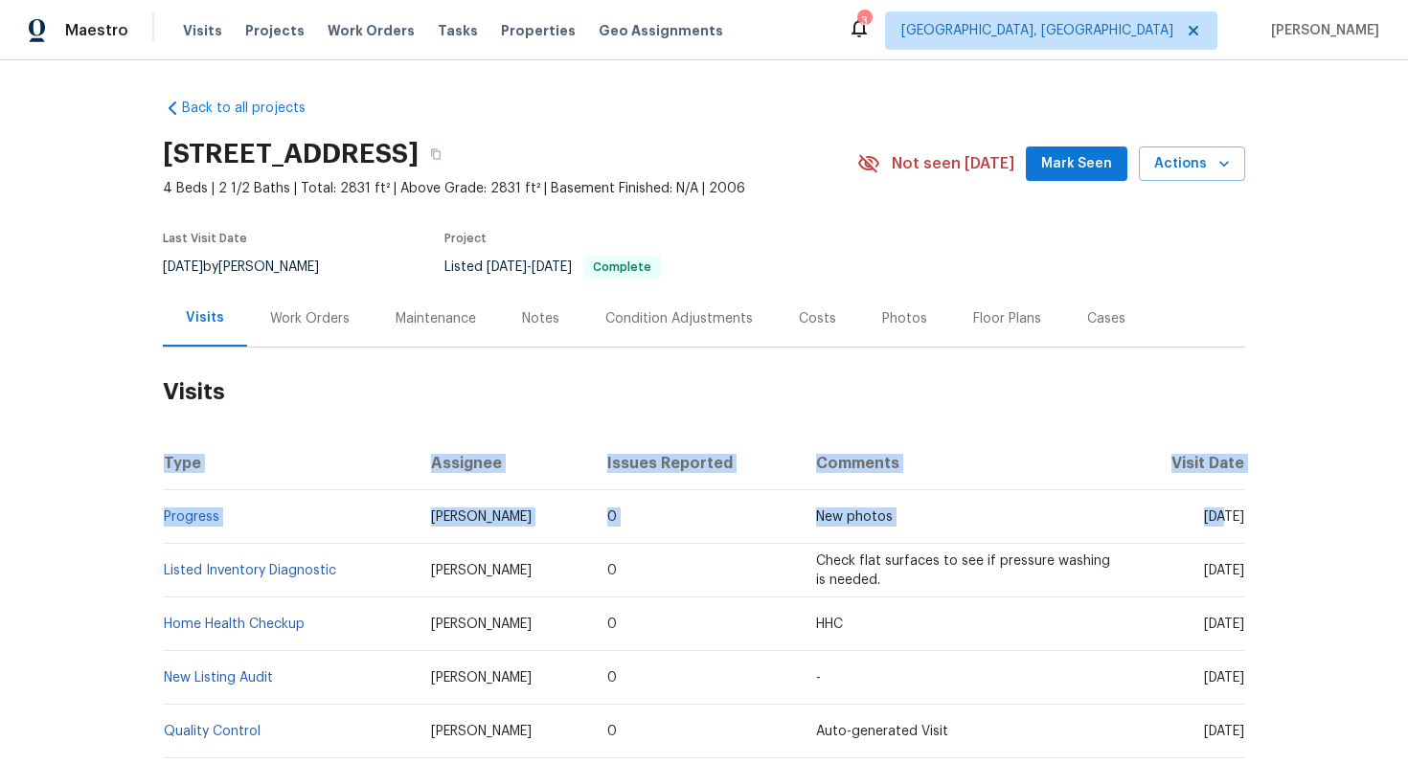
drag, startPoint x: 1248, startPoint y: 521, endPoint x: 1161, endPoint y: 519, distance: 87.2
click at [1161, 519] on div "Back to all projects 100 Horizon Cir, Azle, TX 76020 4 Beds | 2 1/2 Baths | Tot…" at bounding box center [704, 412] width 1408 height 704
click at [1204, 519] on span "Mon, Sep 15 2025" at bounding box center [1224, 516] width 40 height 13
drag, startPoint x: 1243, startPoint y: 515, endPoint x: 1169, endPoint y: 513, distance: 73.8
click at [1204, 513] on span "Mon, Sep 15 2025" at bounding box center [1224, 516] width 40 height 13
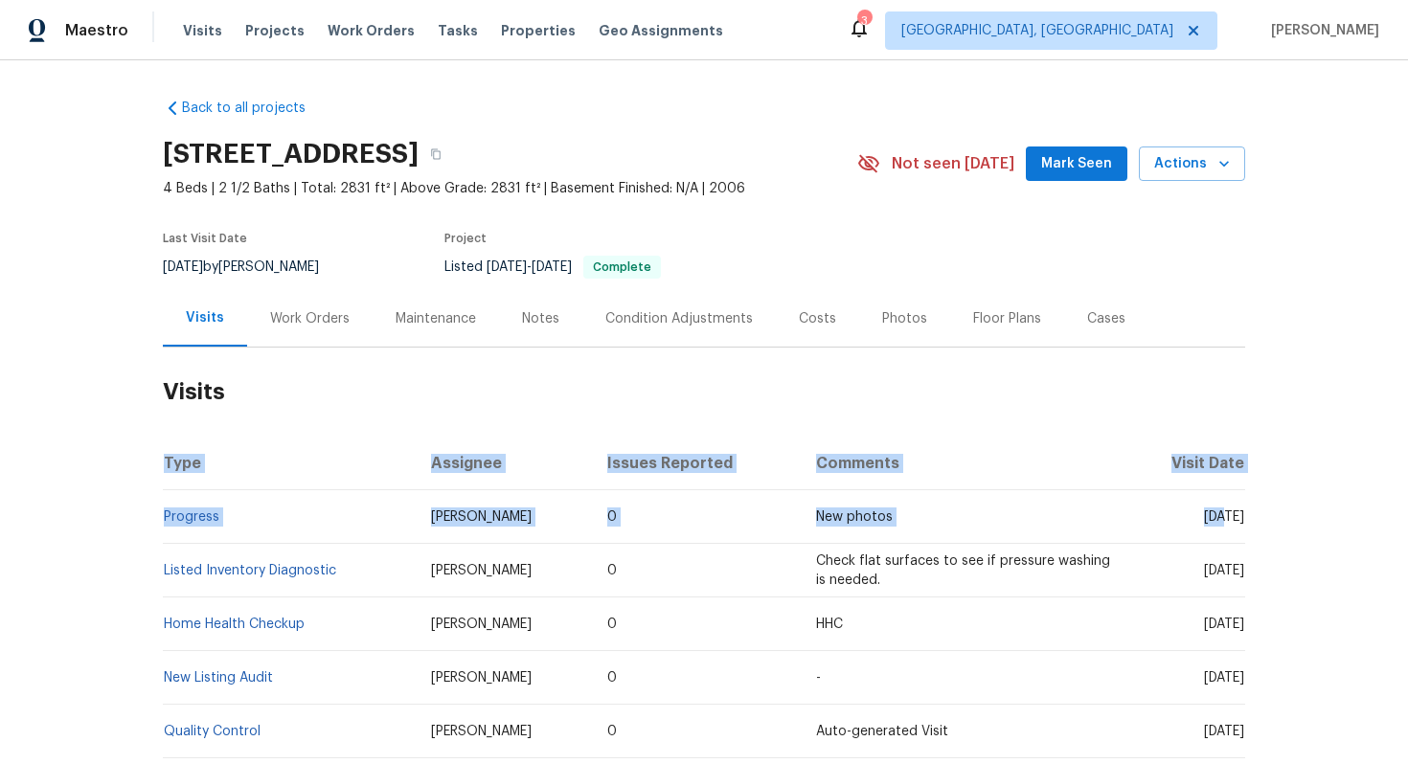
copy span "Sep 15 2025"
click at [200, 519] on link "Progress" at bounding box center [192, 516] width 56 height 13
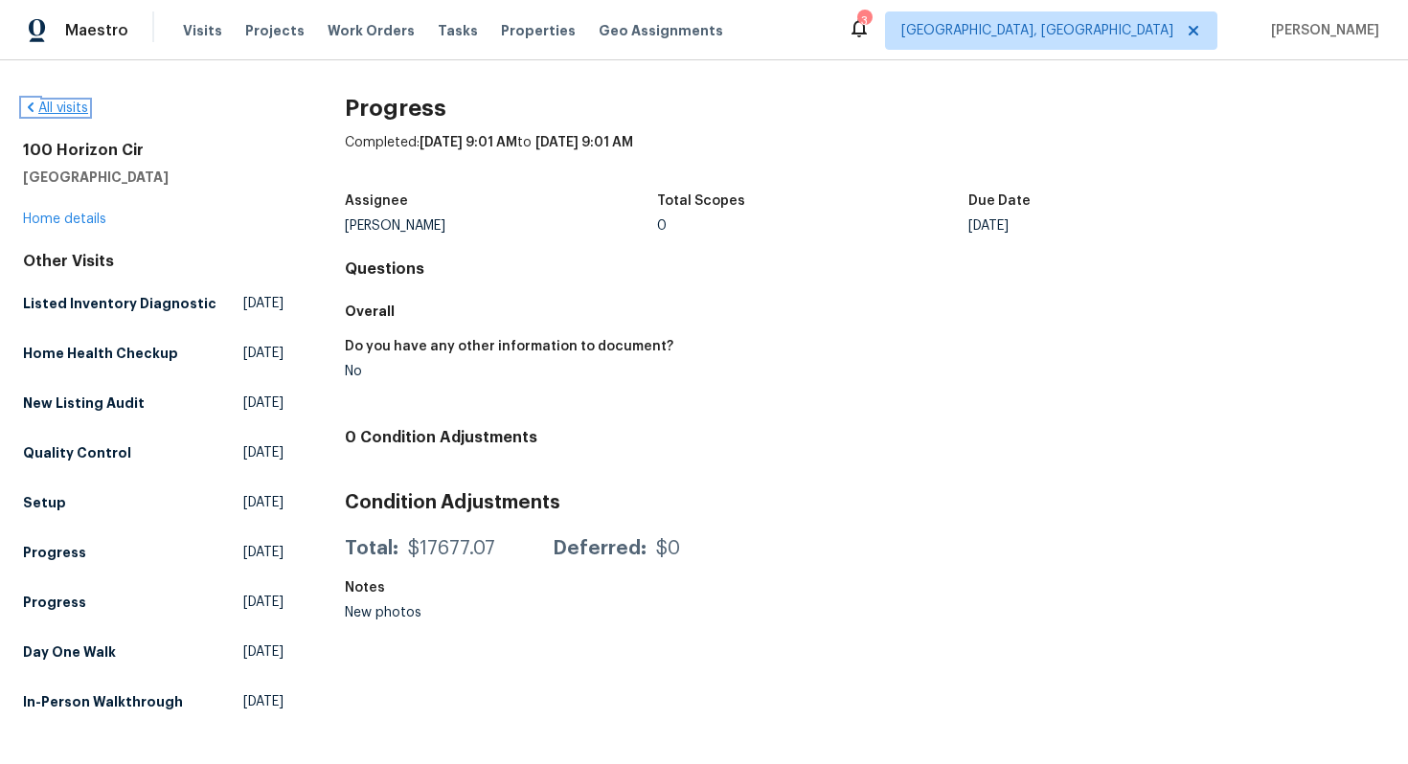
click at [31, 107] on icon at bounding box center [30, 107] width 15 height 15
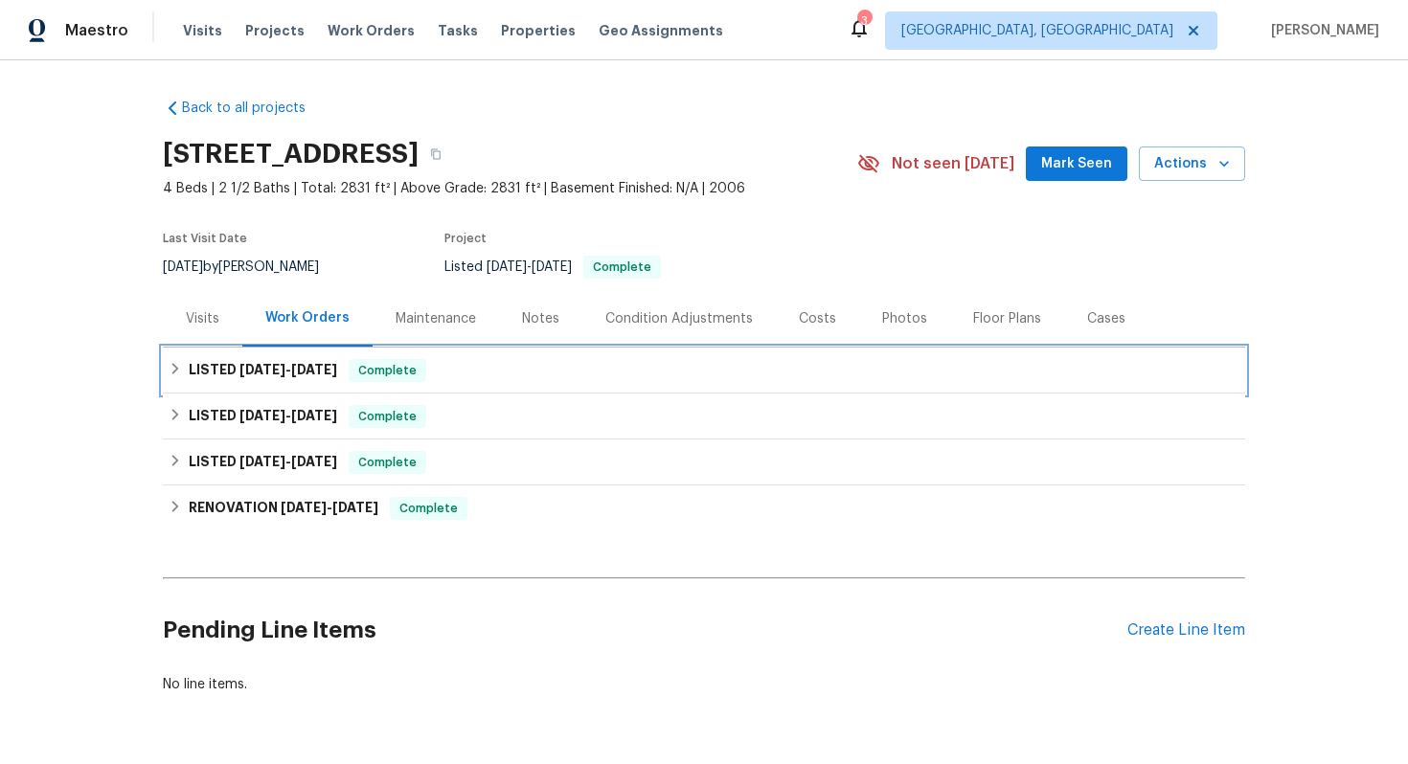
click at [516, 360] on div "LISTED [DATE] - [DATE] Complete" at bounding box center [704, 370] width 1071 height 23
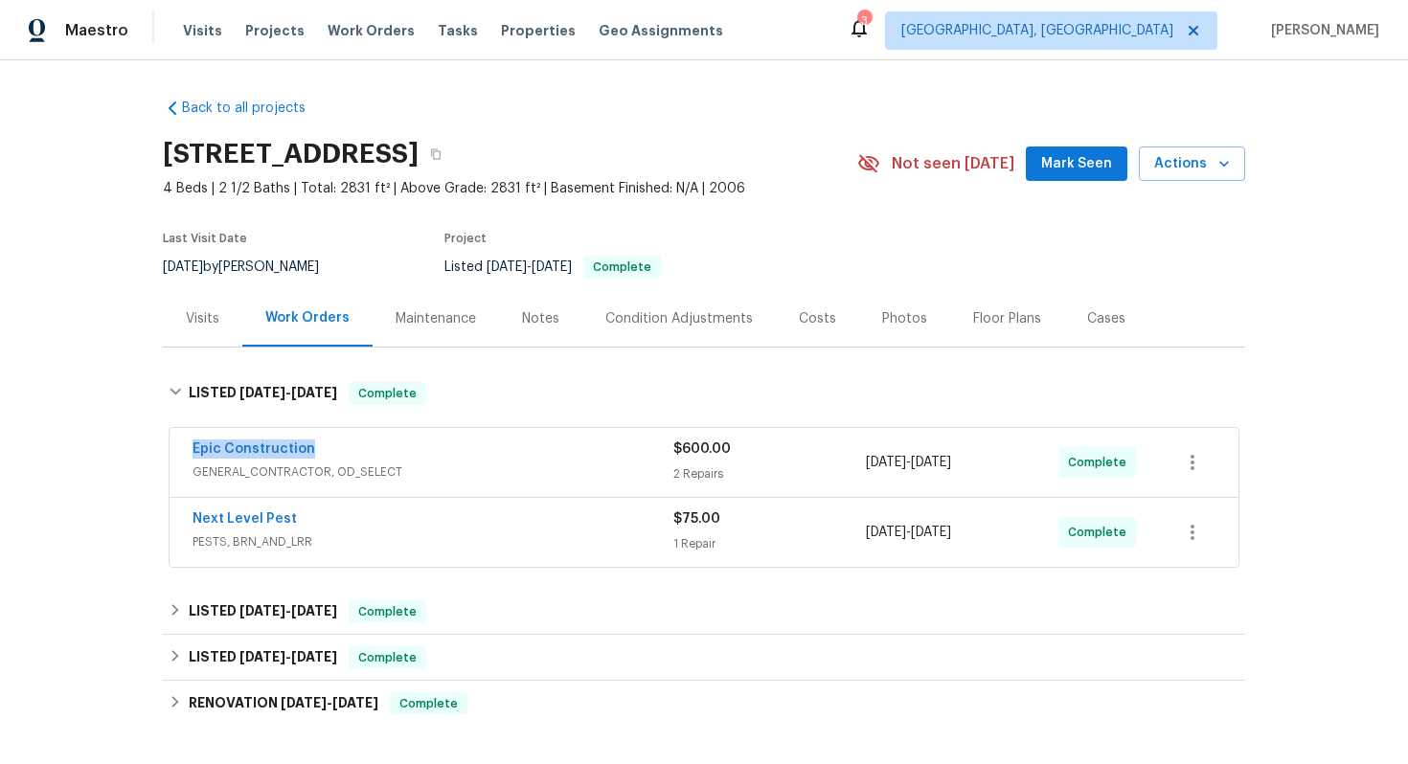
drag, startPoint x: 337, startPoint y: 445, endPoint x: 162, endPoint y: 442, distance: 175.3
click at [163, 442] on div "Epic Construction GENERAL_CONTRACTOR, OD_SELECT $600.00 2 Repairs 9/4/2025 - 9/…" at bounding box center [704, 498] width 1082 height 149
copy link "Epic Construction"
click at [454, 454] on div "Epic Construction" at bounding box center [433, 451] width 481 height 23
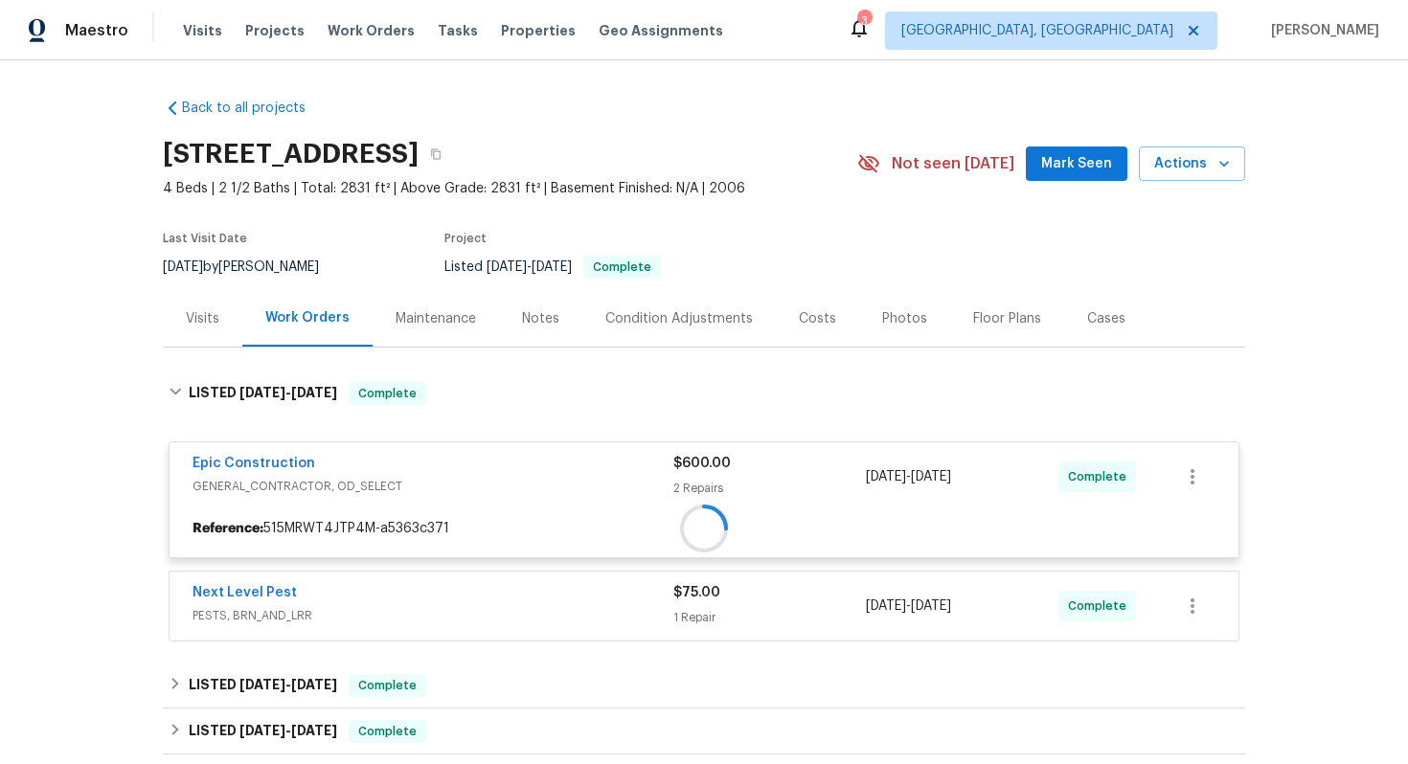
scroll to position [40, 0]
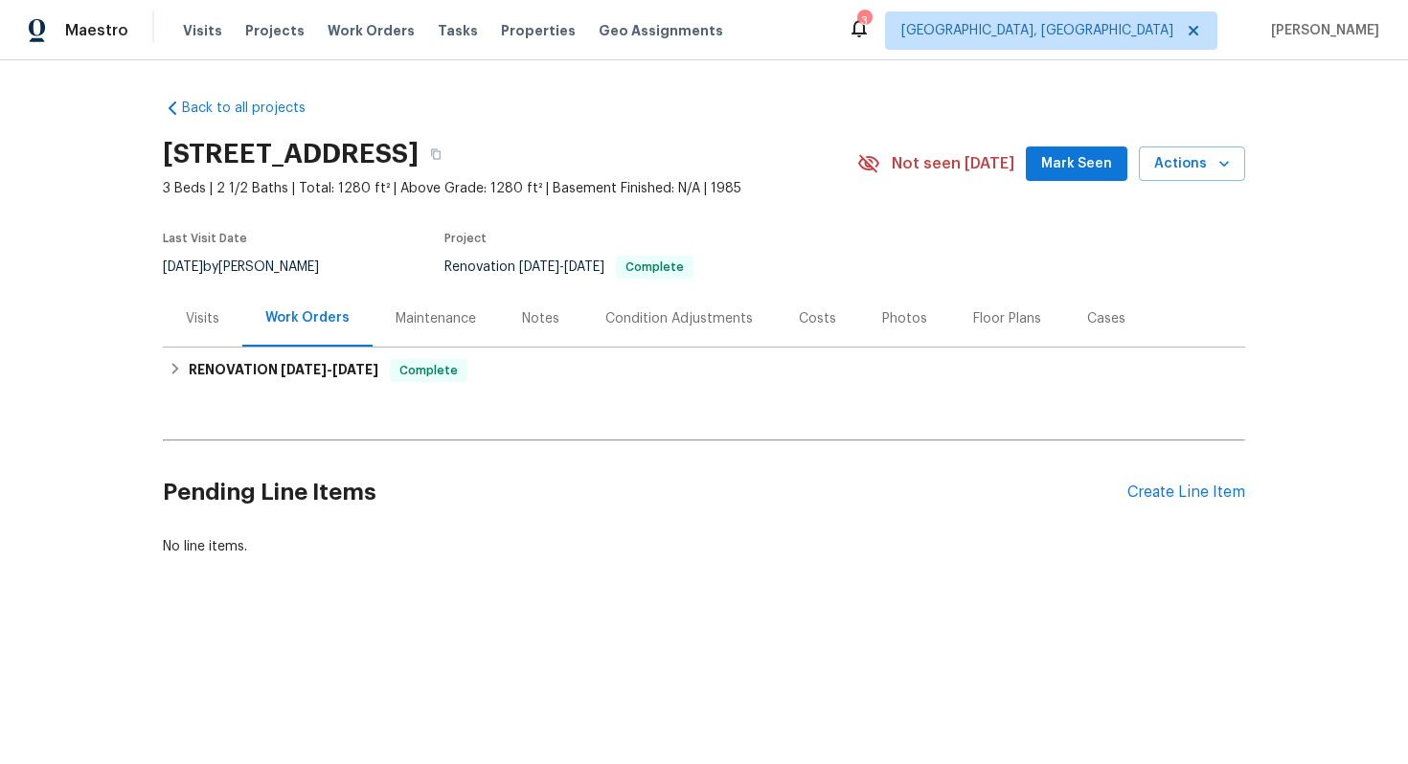
click at [217, 314] on div "Visits" at bounding box center [203, 318] width 34 height 19
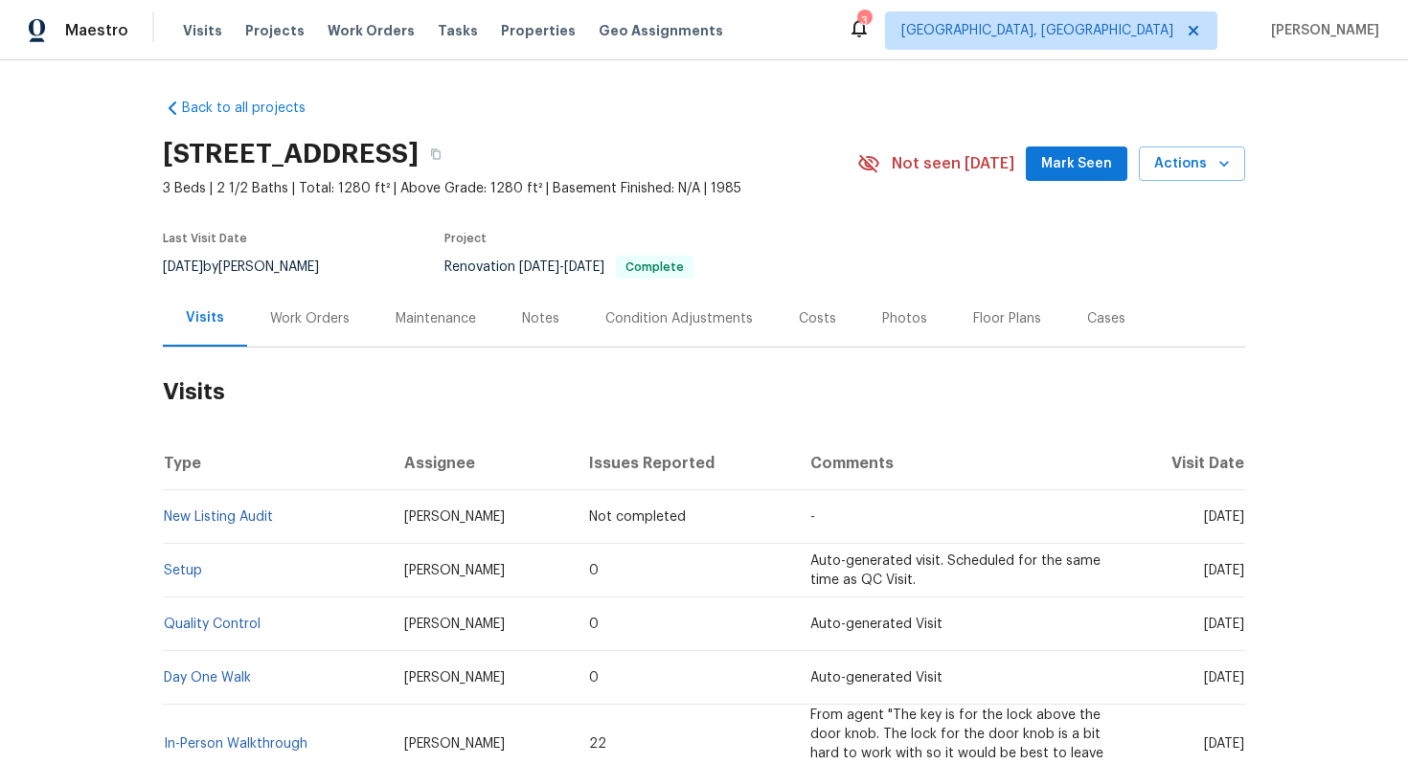
drag, startPoint x: 508, startPoint y: 510, endPoint x: 384, endPoint y: 507, distance: 123.6
click at [389, 508] on td "Nicholas Russell" at bounding box center [482, 517] width 186 height 54
copy span "Nicholas Russell"
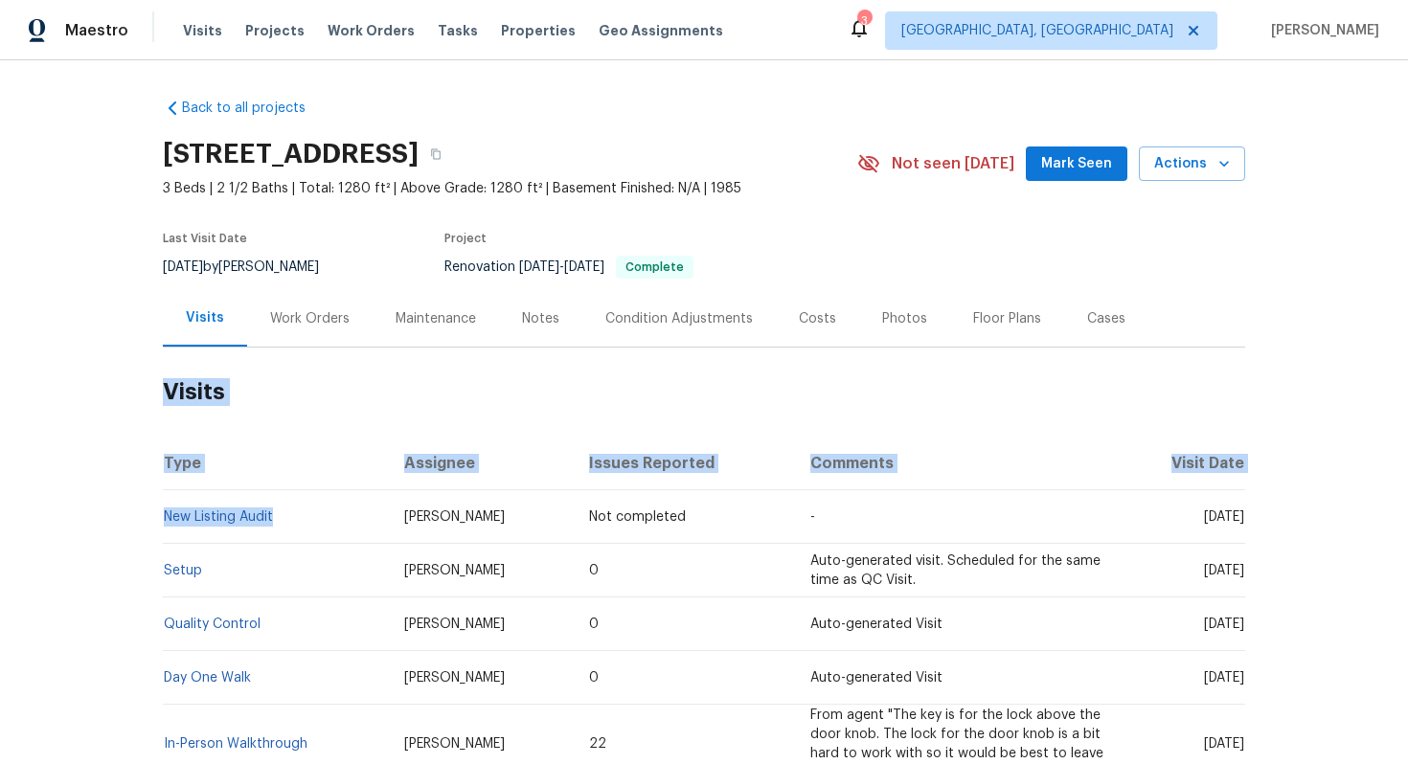
drag, startPoint x: 290, startPoint y: 510, endPoint x: 161, endPoint y: 503, distance: 129.5
click at [161, 503] on div "Back to all projects 14600 Stone Range Dr, Centreville, VA 20120 3 Beds | 2 1/2…" at bounding box center [704, 412] width 1408 height 704
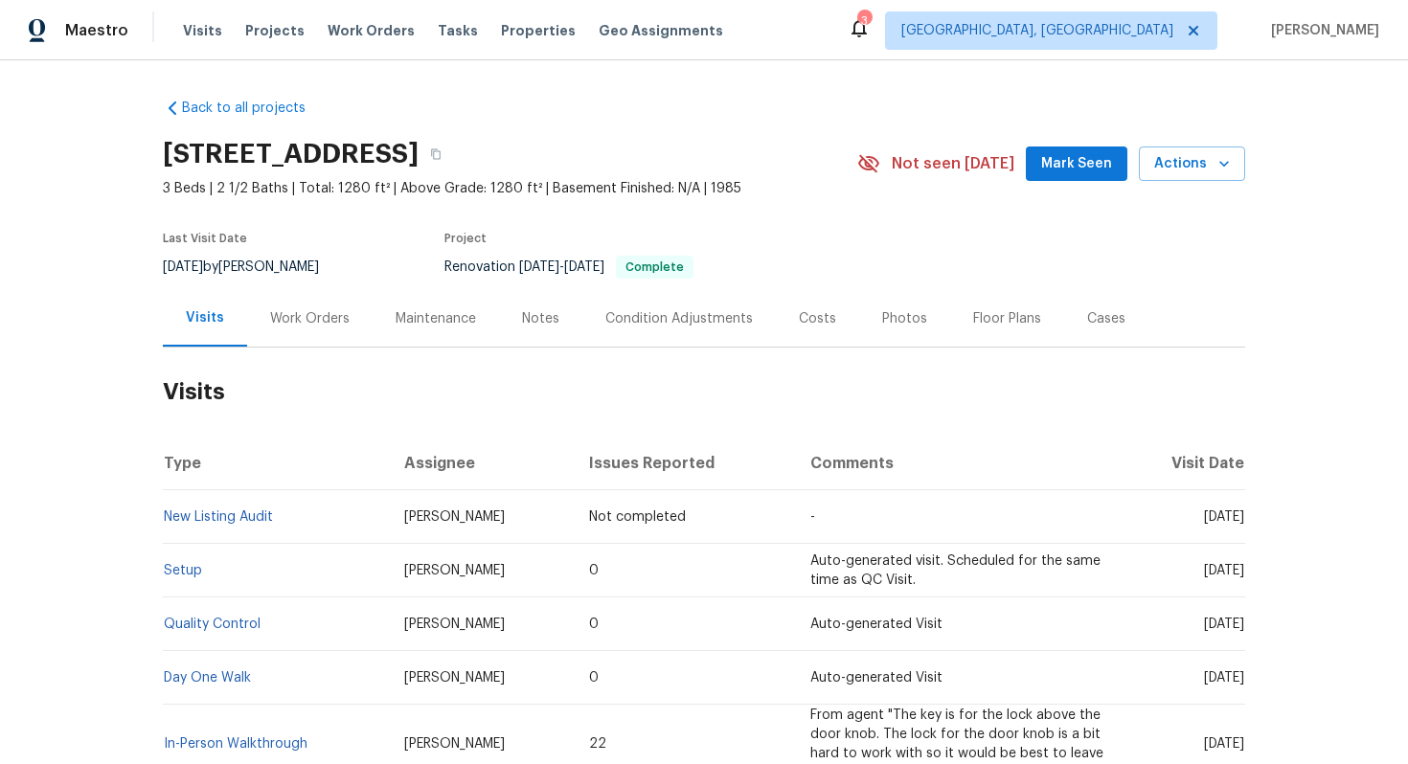
click at [332, 422] on h2 "Visits" at bounding box center [704, 392] width 1082 height 89
copy link "New Listing Audit"
drag, startPoint x: 283, startPoint y: 517, endPoint x: 168, endPoint y: 521, distance: 115.0
click at [168, 521] on td "New Listing Audit" at bounding box center [276, 517] width 226 height 54
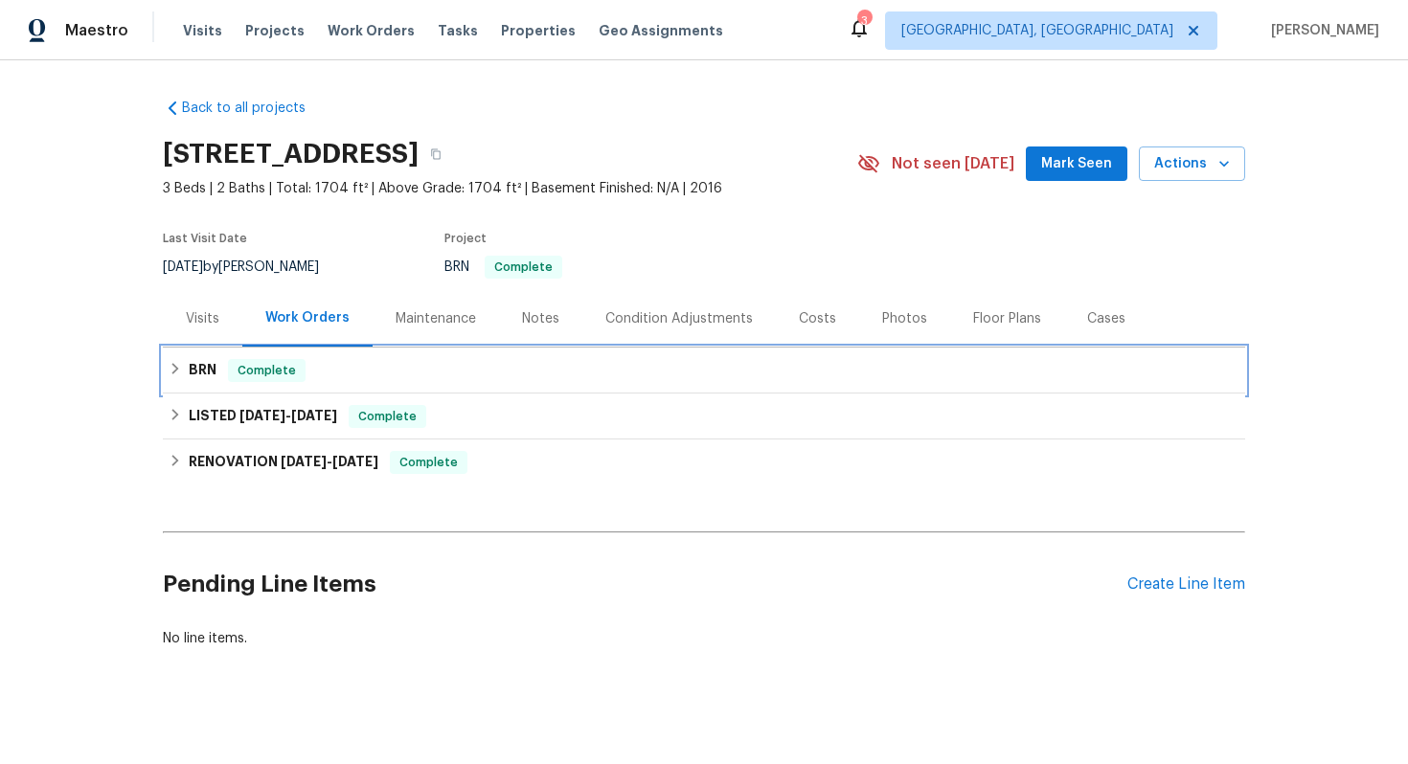
click at [484, 362] on div "BRN Complete" at bounding box center [704, 370] width 1071 height 23
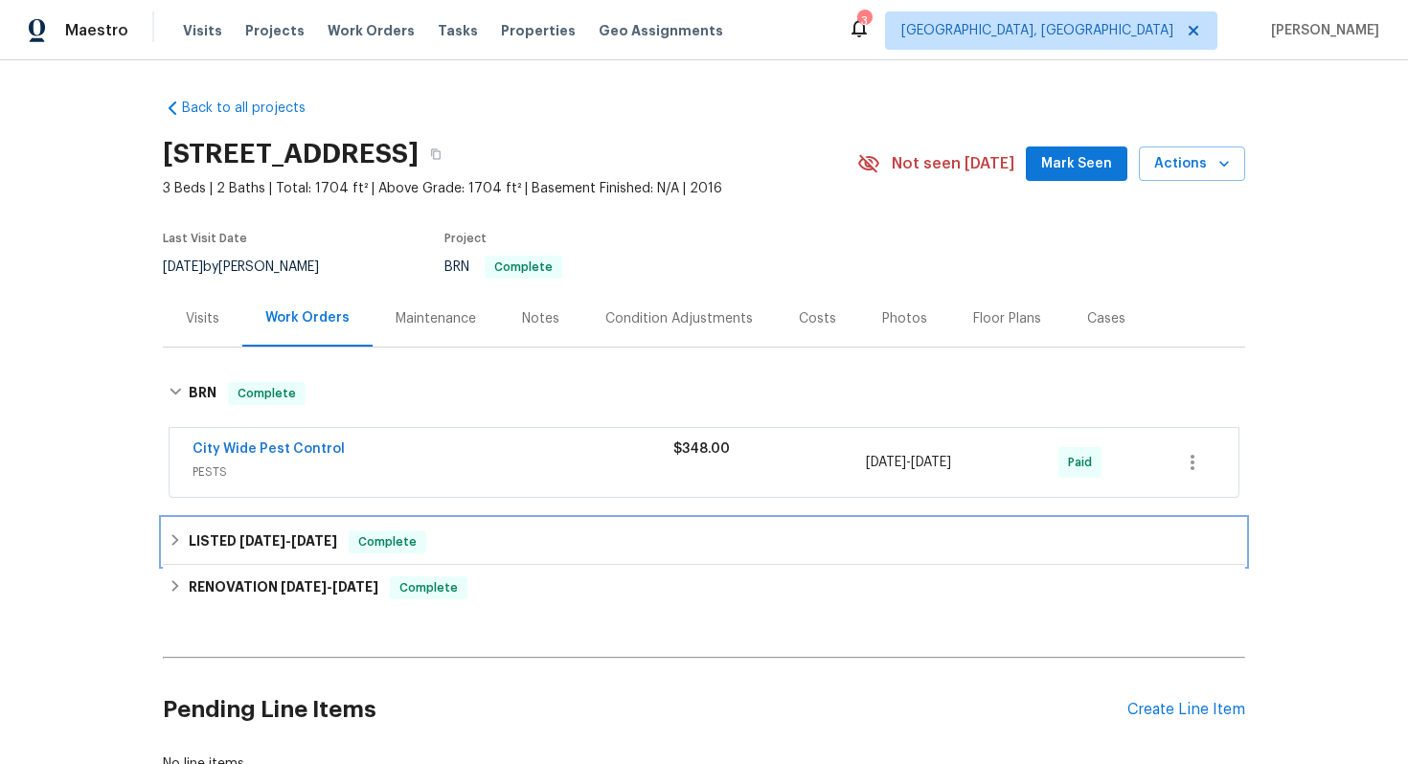
click at [543, 528] on div "LISTED 8/20/25 - 9/12/25 Complete" at bounding box center [704, 542] width 1082 height 46
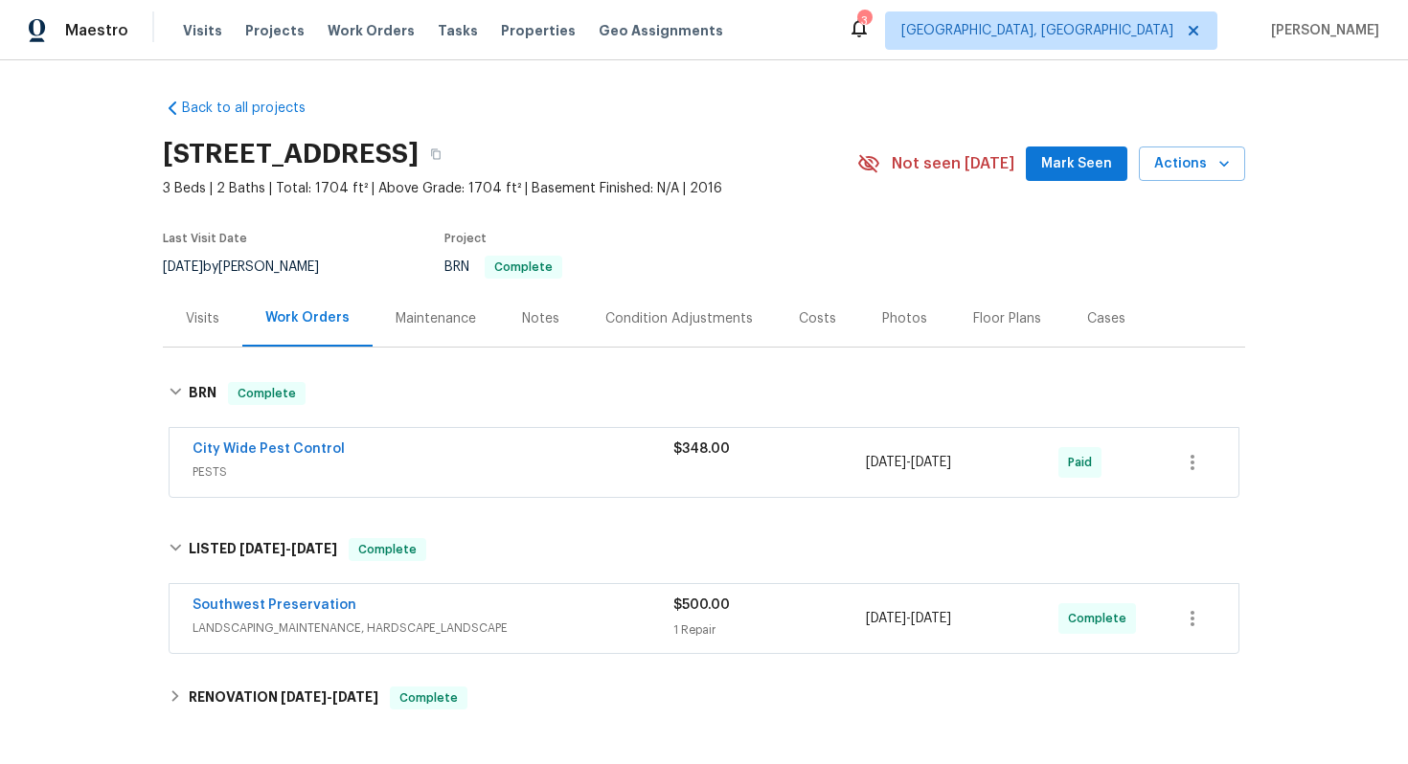
click at [563, 612] on div "Southwest Preservation" at bounding box center [433, 607] width 481 height 23
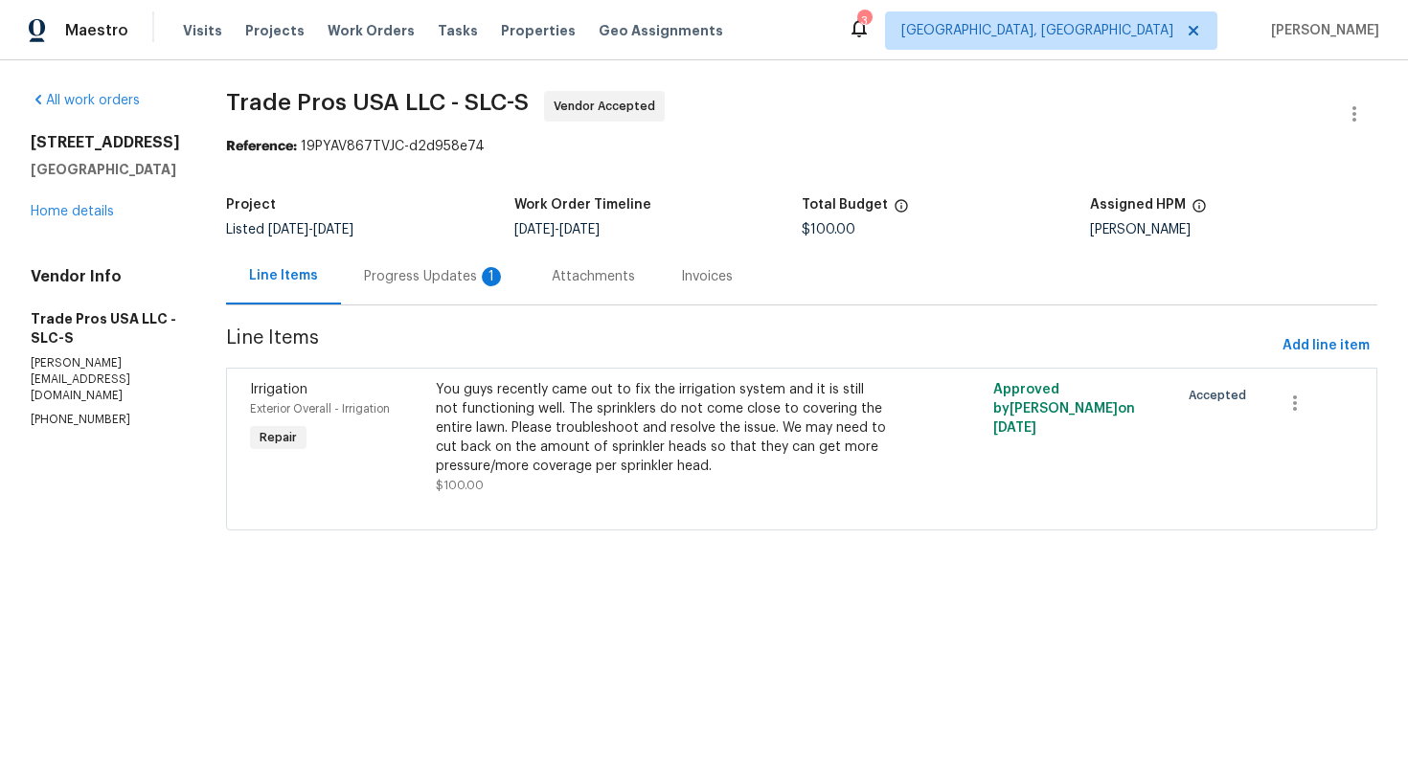
click at [397, 277] on div "Progress Updates 1" at bounding box center [435, 276] width 142 height 19
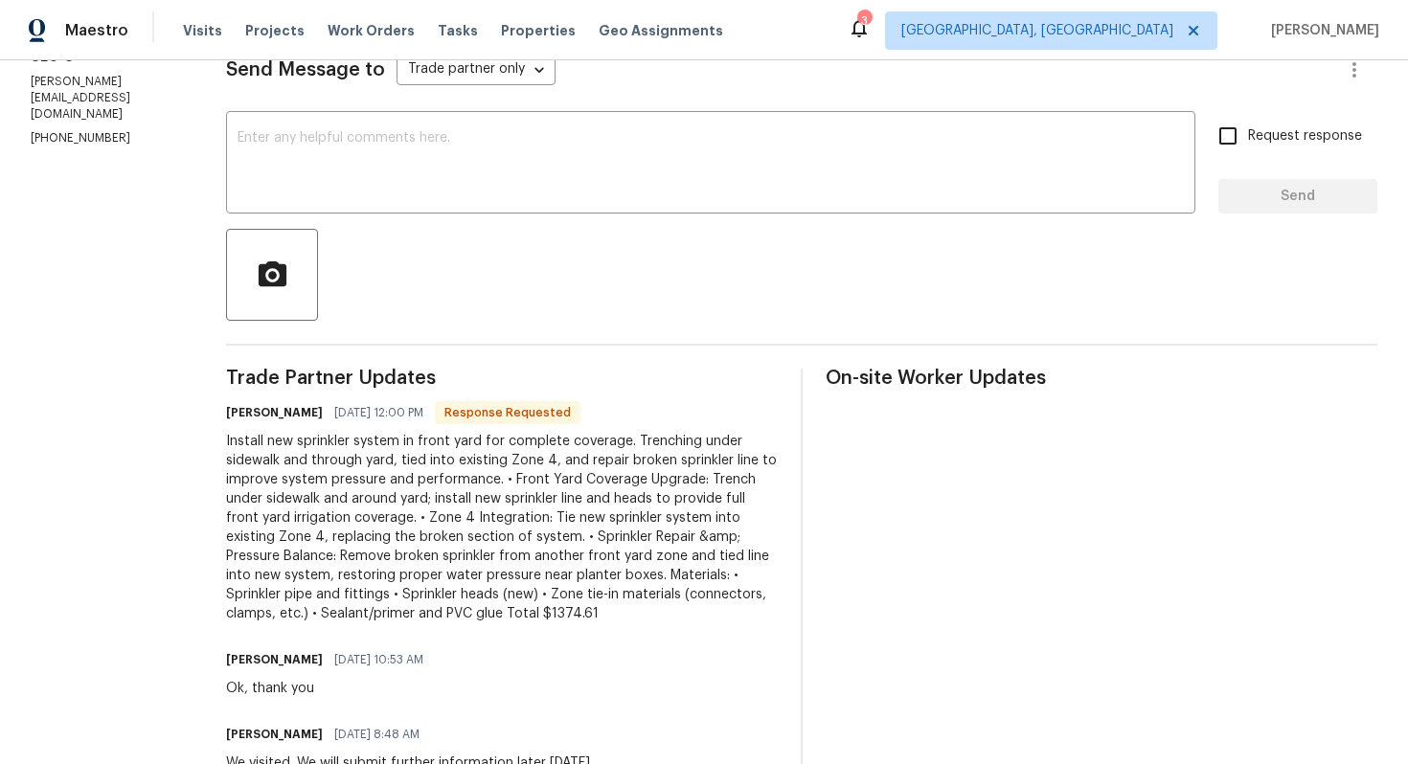
scroll to position [333, 0]
